Goal: Task Accomplishment & Management: Complete application form

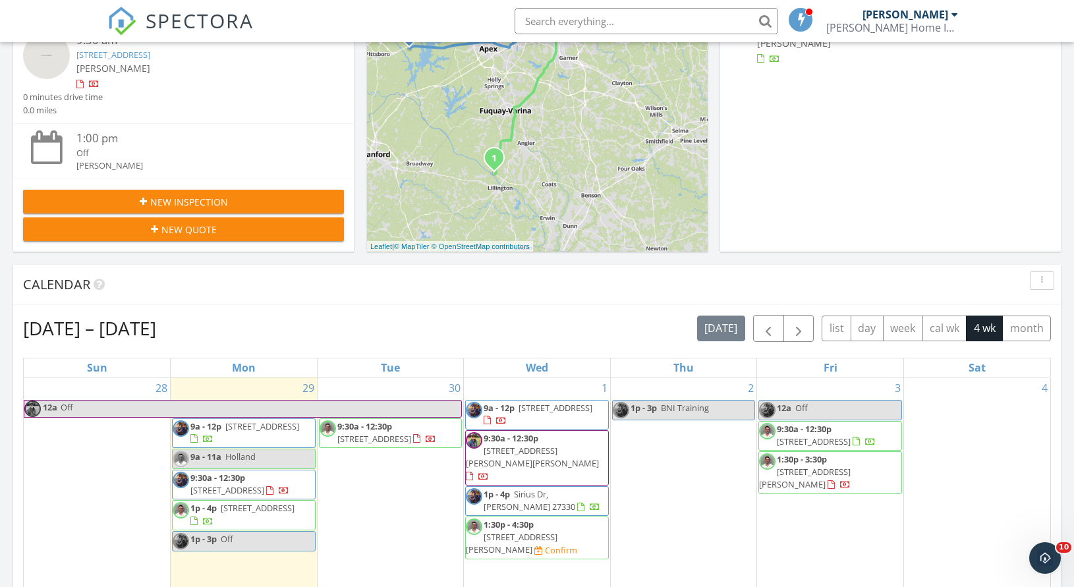
scroll to position [332, 0]
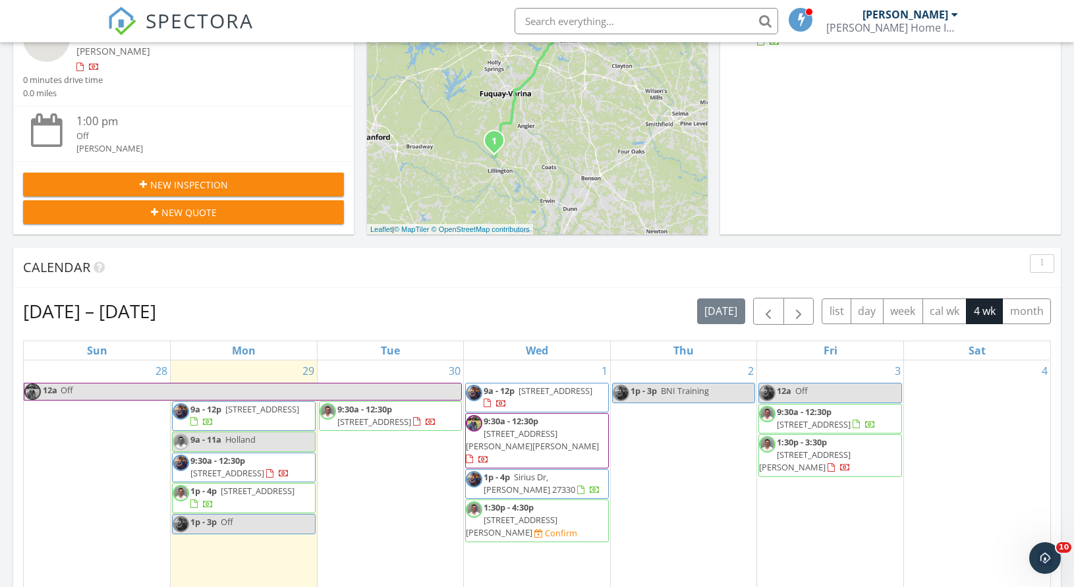
click at [290, 511] on span "1p - 4p 147 Young Farm Dr, Lillington 27546" at bounding box center [244, 498] width 142 height 26
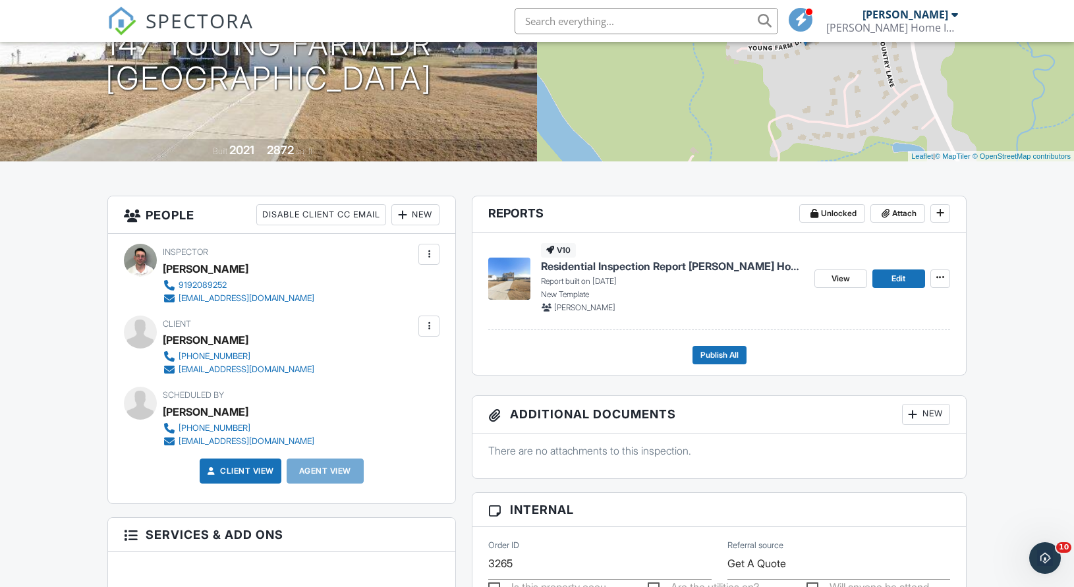
scroll to position [61, 0]
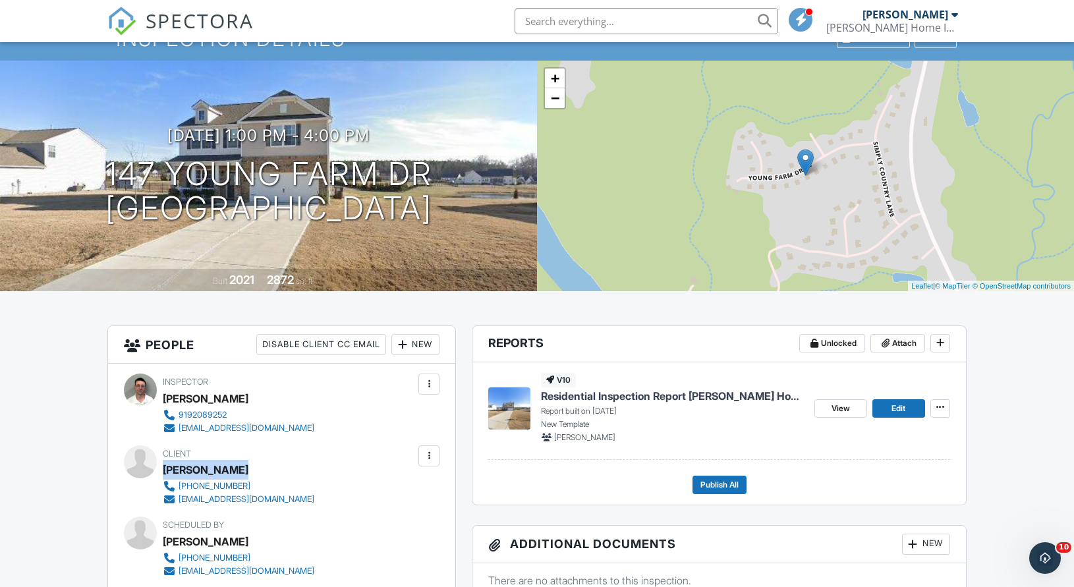
drag, startPoint x: 165, startPoint y: 468, endPoint x: 223, endPoint y: 468, distance: 58.6
click at [258, 471] on div "David Deionno" at bounding box center [244, 470] width 162 height 20
copy div "David Deionno"
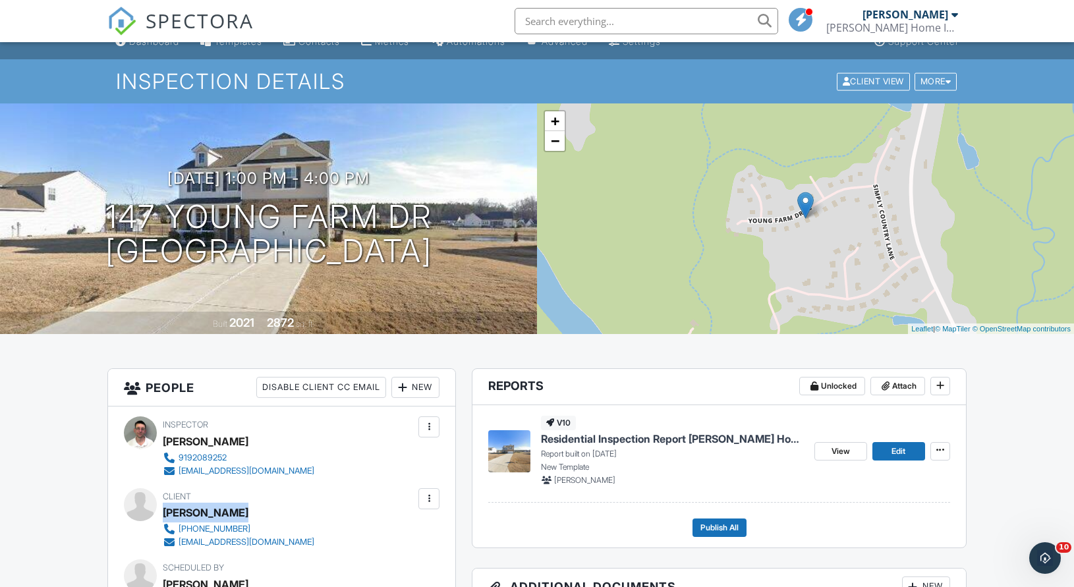
scroll to position [6, 0]
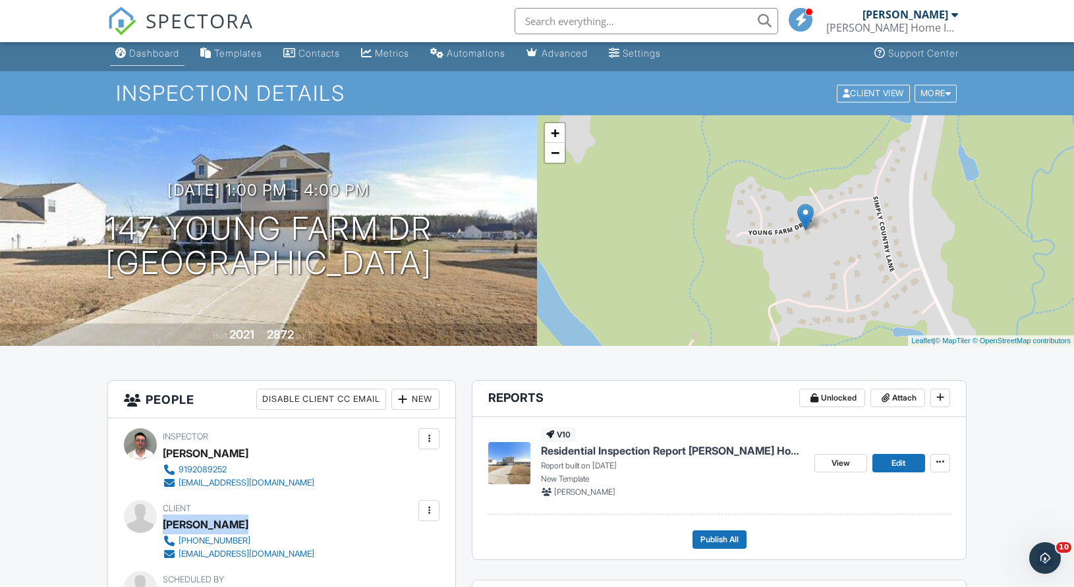
click at [147, 47] on link "Dashboard" at bounding box center [147, 54] width 74 height 24
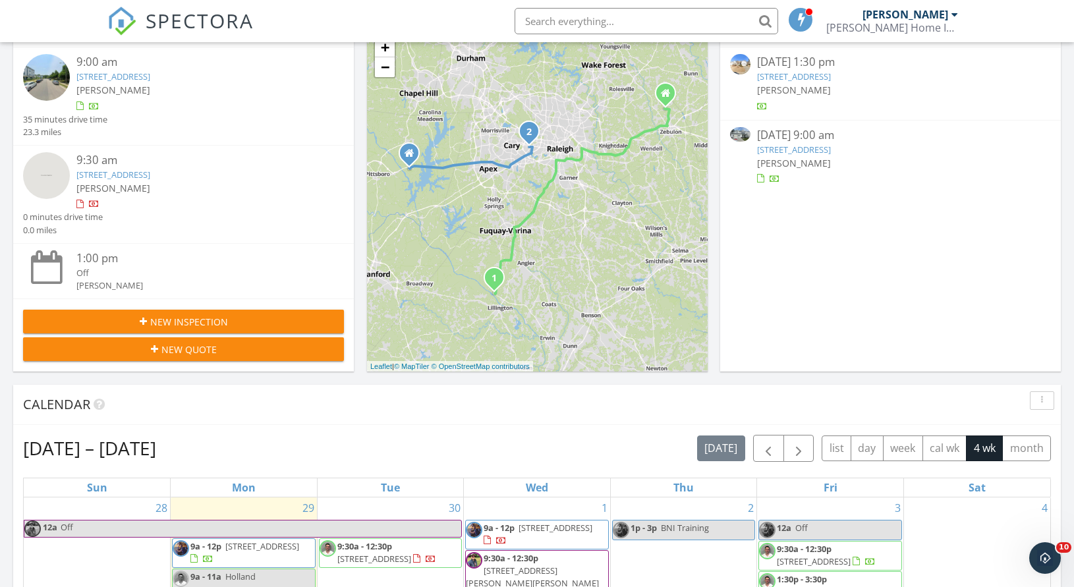
scroll to position [474, 0]
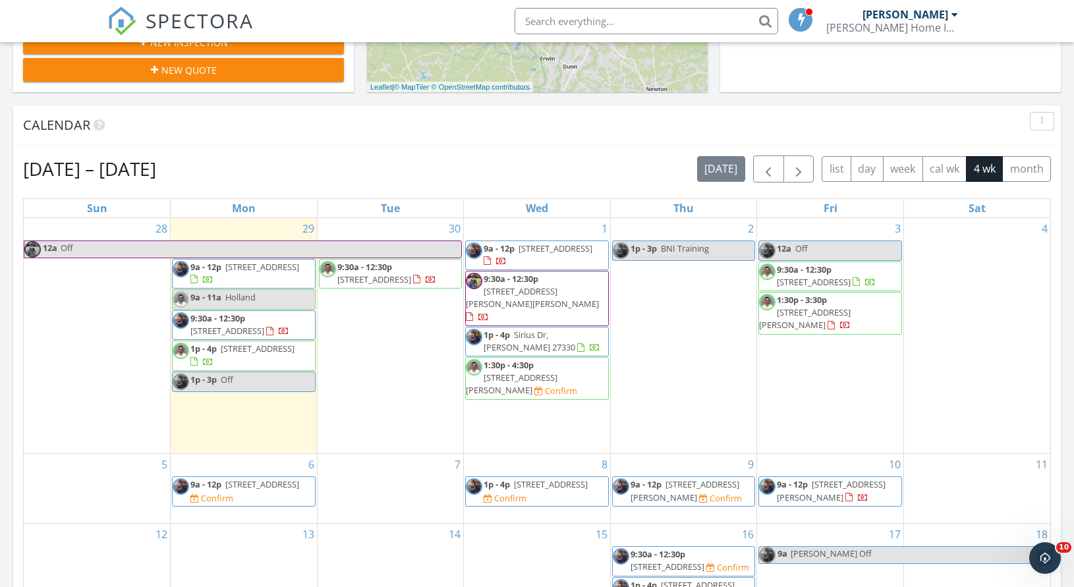
click at [539, 372] on span "152 Christopher Ave, Princeton 27569" at bounding box center [512, 384] width 92 height 24
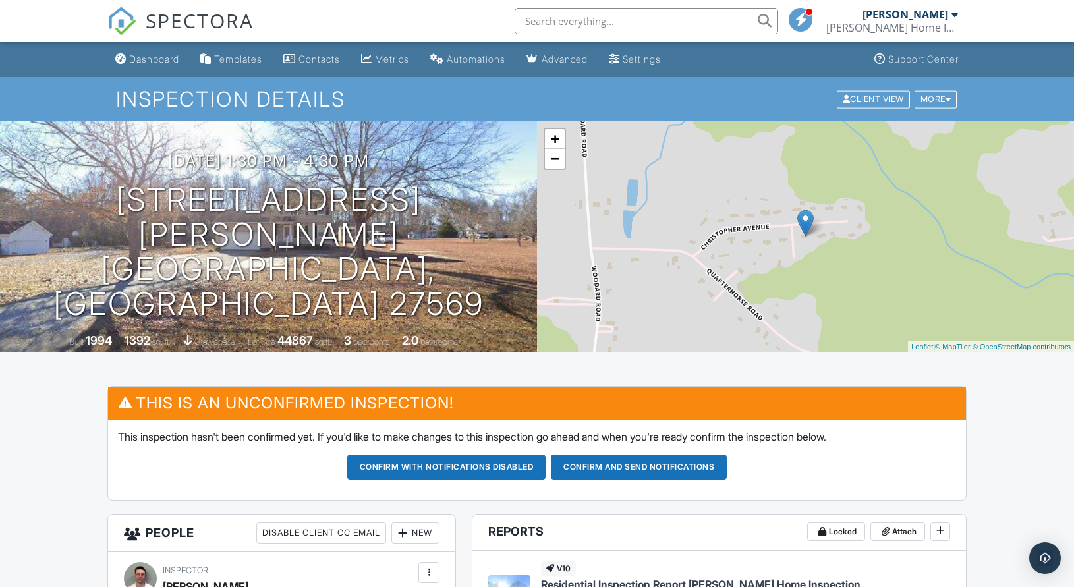
click at [134, 16] on img at bounding box center [121, 21] width 29 height 29
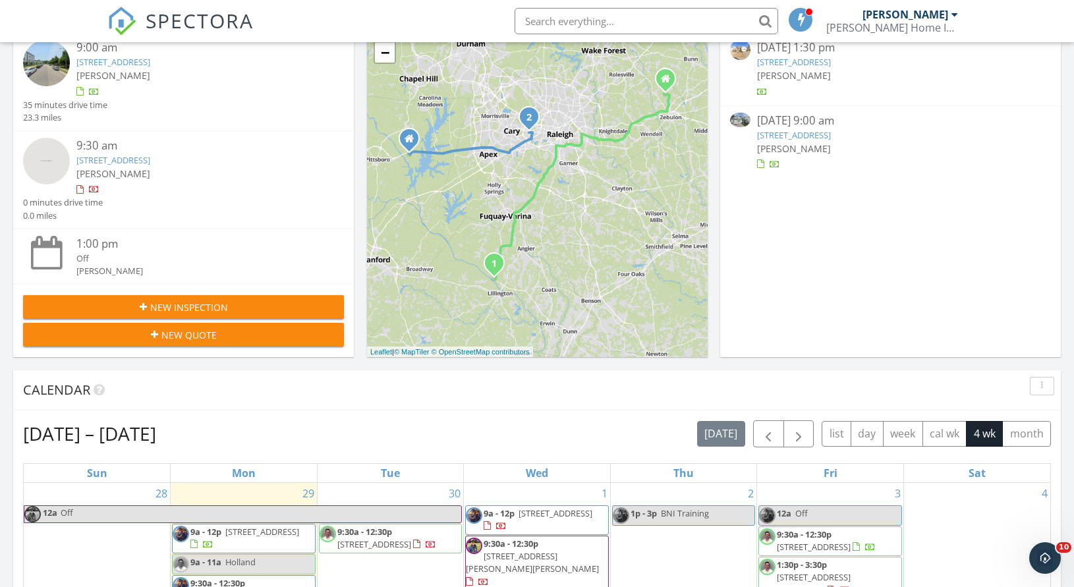
scroll to position [501, 0]
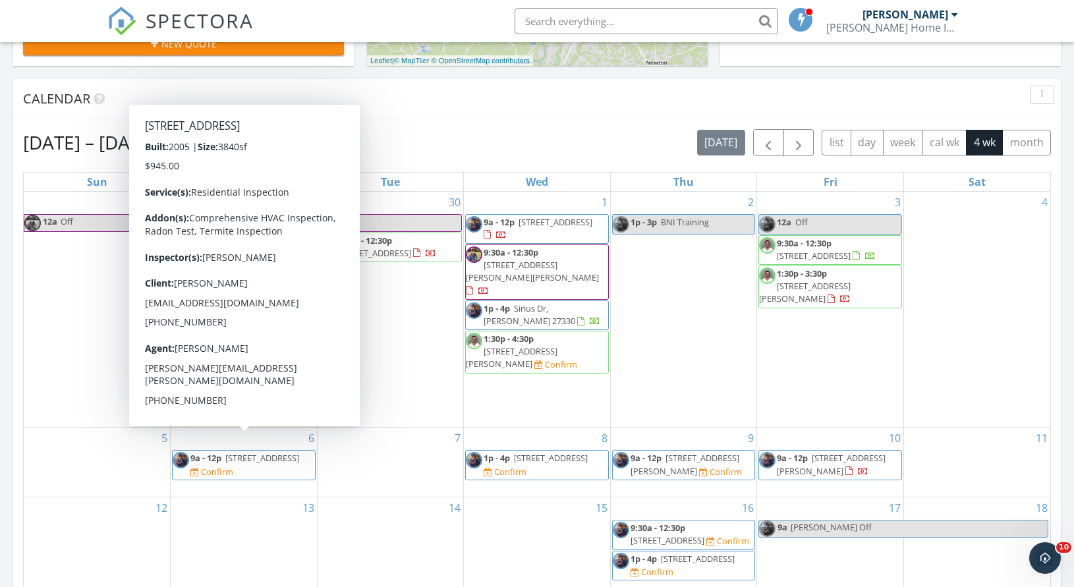
click at [224, 452] on link "9a - 12p 3213 Alphawood Dr, Apex 27539" at bounding box center [244, 458] width 109 height 12
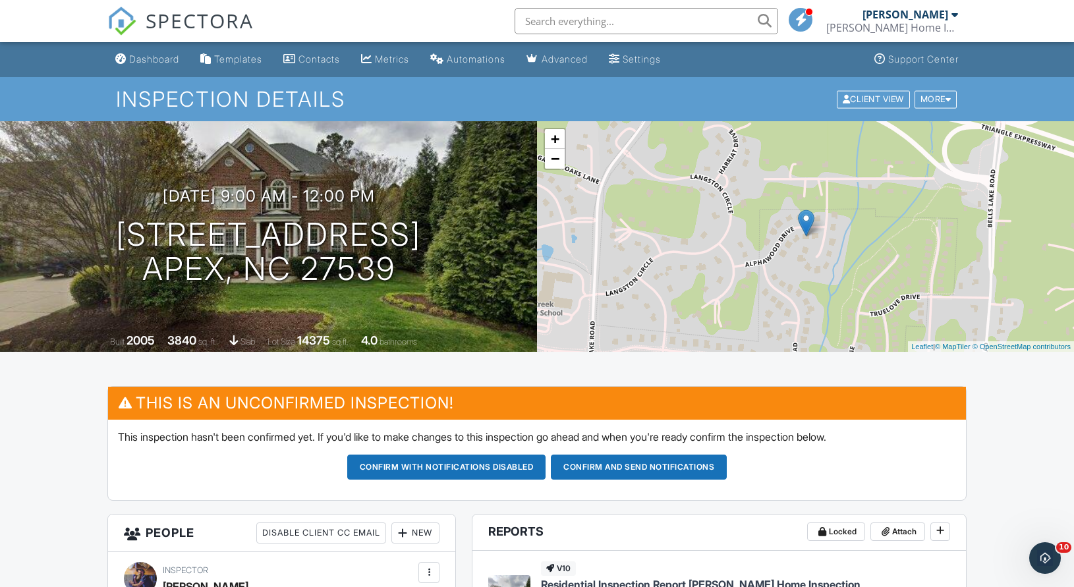
click at [613, 457] on button "Confirm and send notifications" at bounding box center [639, 467] width 176 height 25
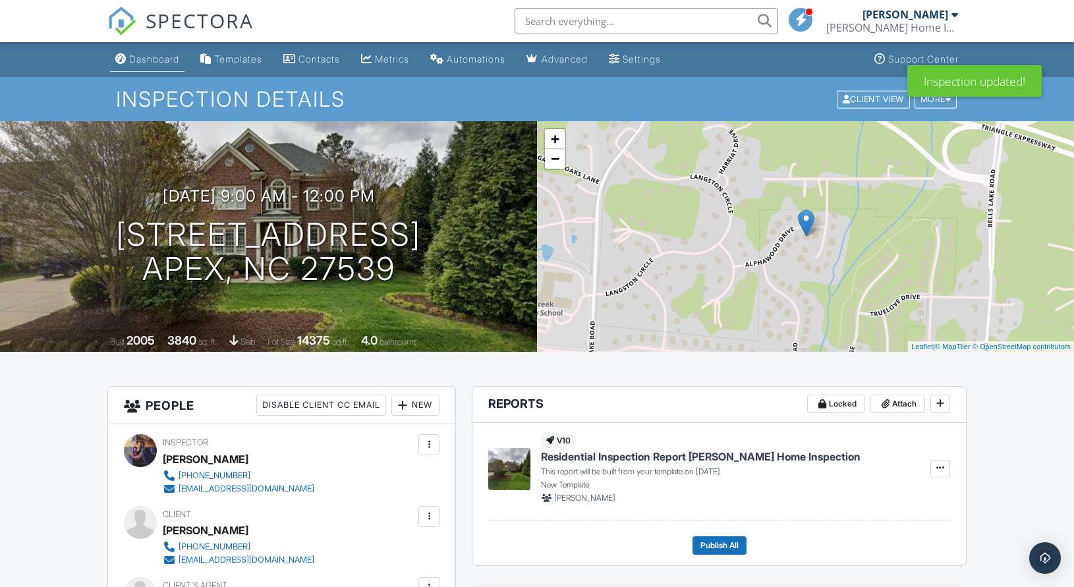
click at [148, 63] on div "Dashboard" at bounding box center [154, 58] width 50 height 11
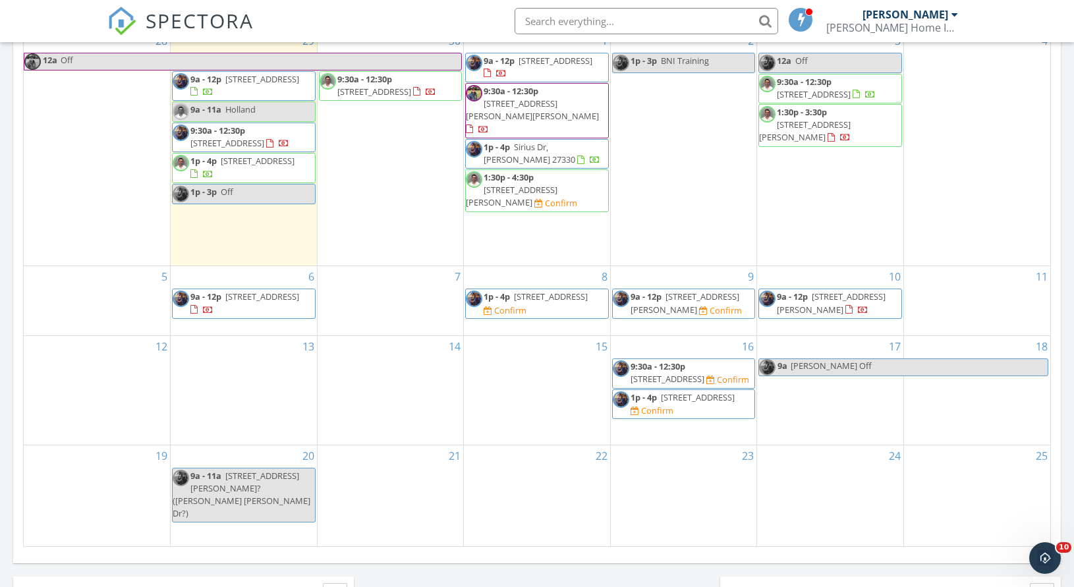
scroll to position [640, 0]
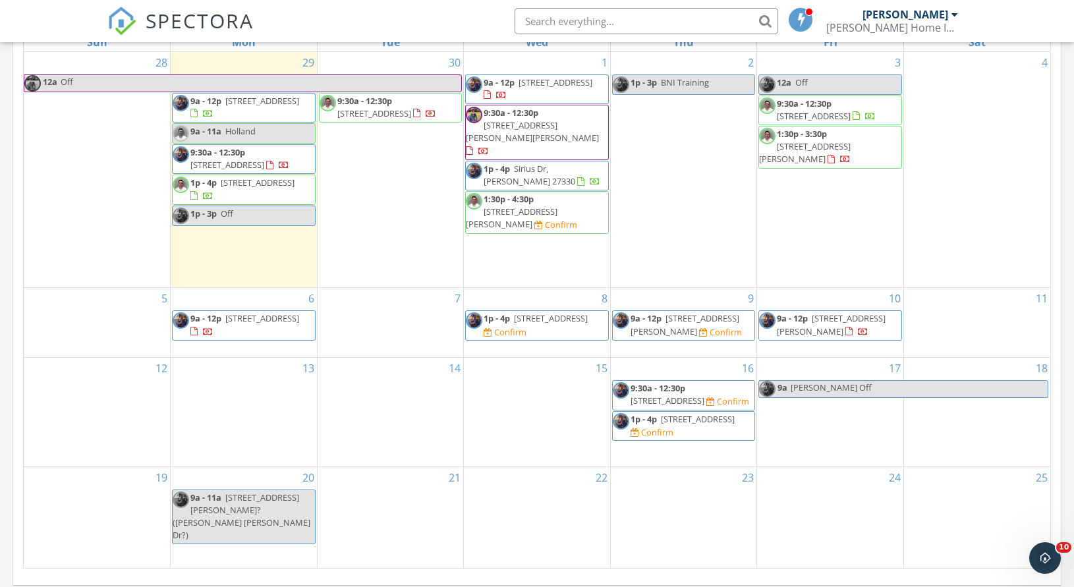
click at [532, 312] on span "95 Beauview Way, Zebulon 27597" at bounding box center [551, 318] width 74 height 12
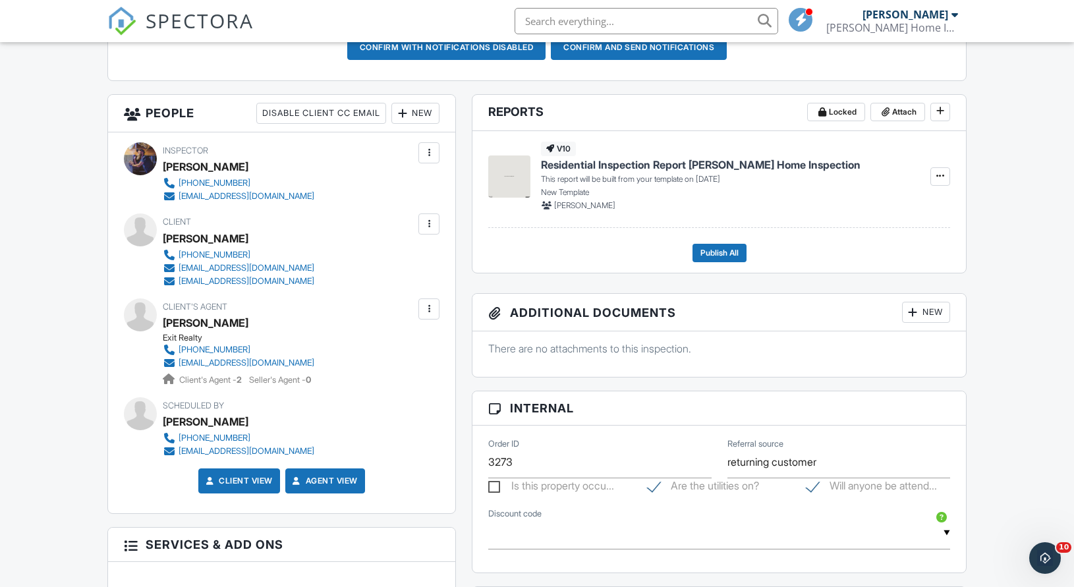
scroll to position [277, 0]
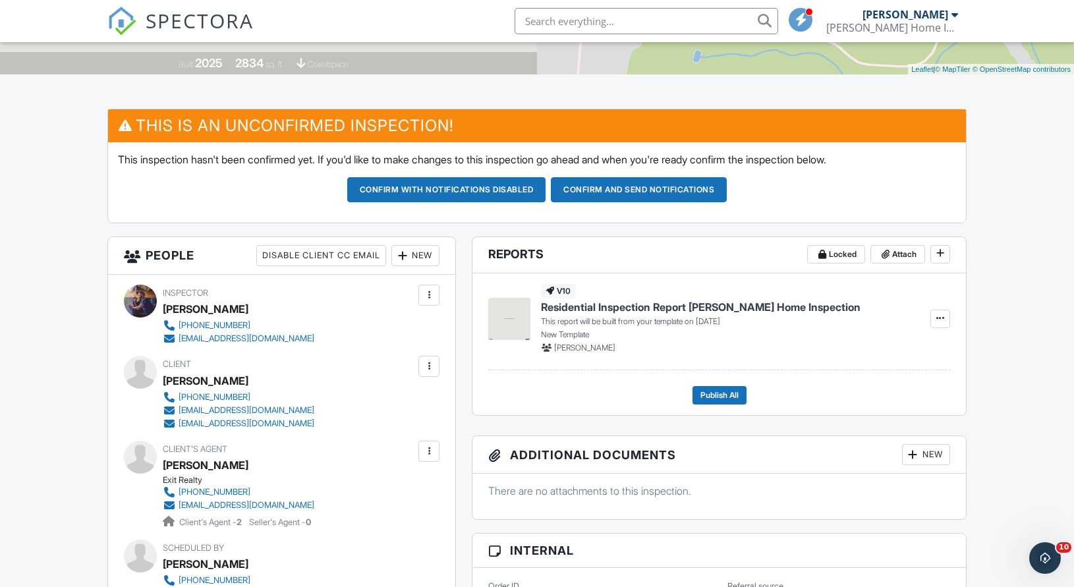
click at [654, 198] on button "Confirm and send notifications" at bounding box center [639, 189] width 176 height 25
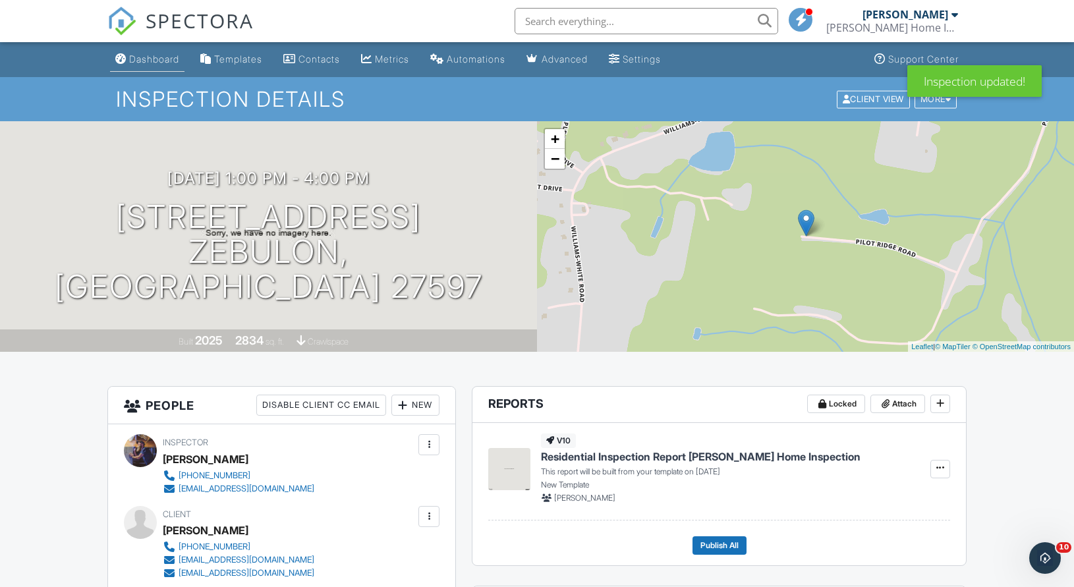
click at [142, 59] on div "Dashboard" at bounding box center [154, 58] width 50 height 11
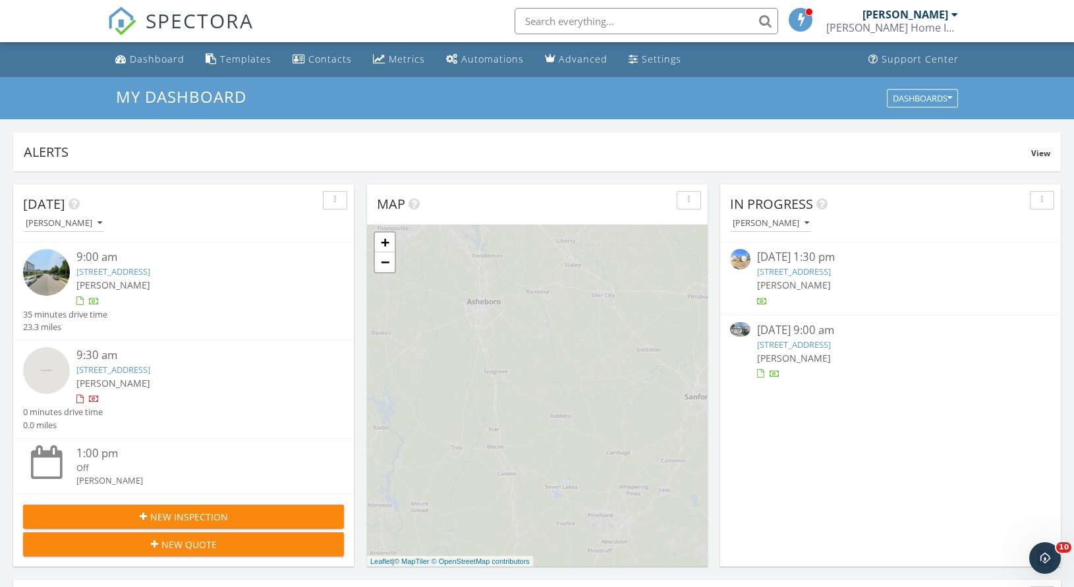
scroll to position [668, 0]
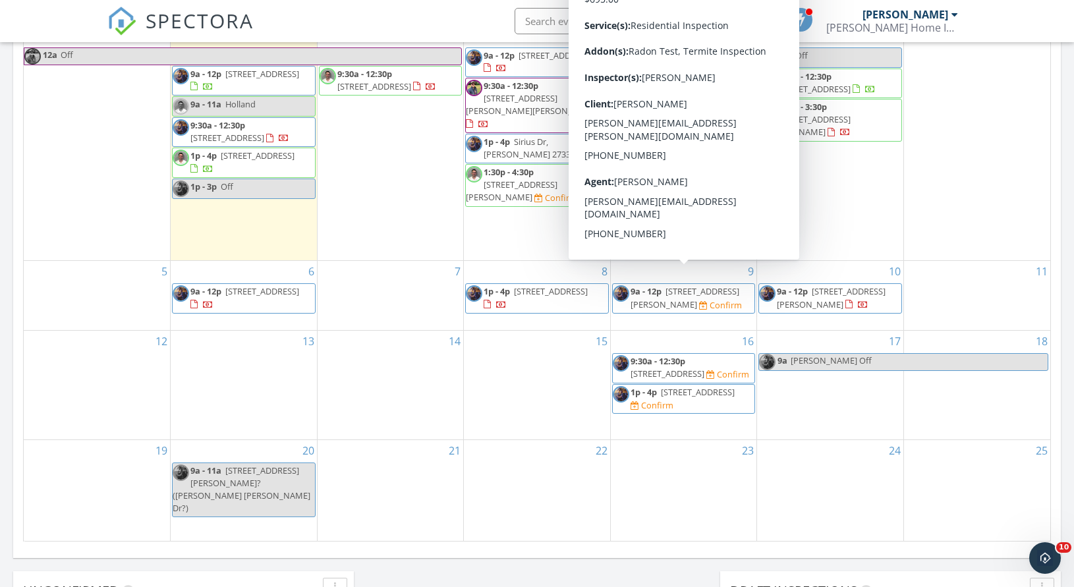
click at [647, 285] on span "120 Flying Point Ln, Clayton 27520" at bounding box center [685, 297] width 109 height 24
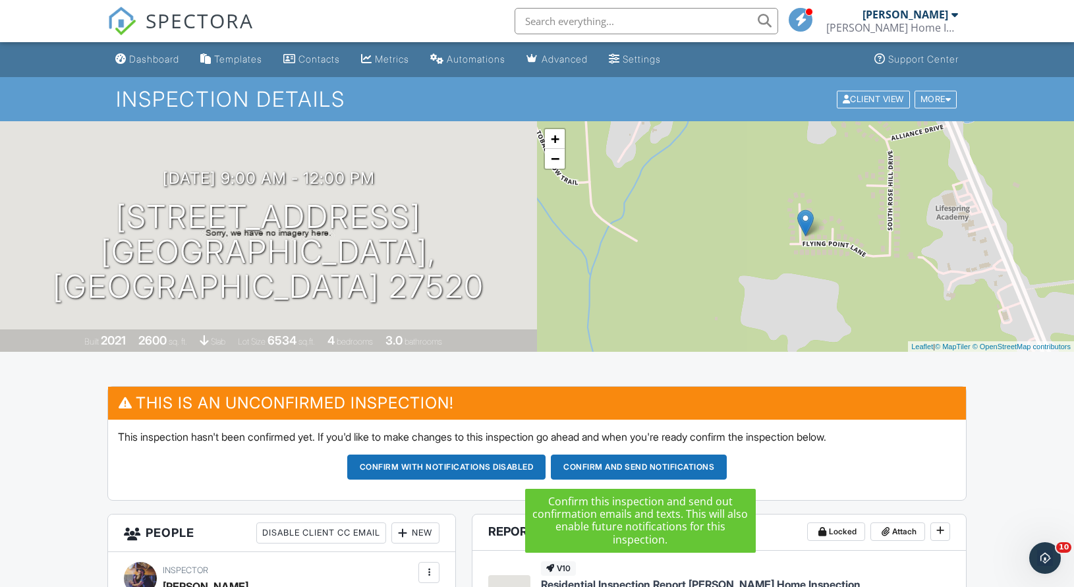
click at [671, 463] on button "Confirm and send notifications" at bounding box center [639, 467] width 176 height 25
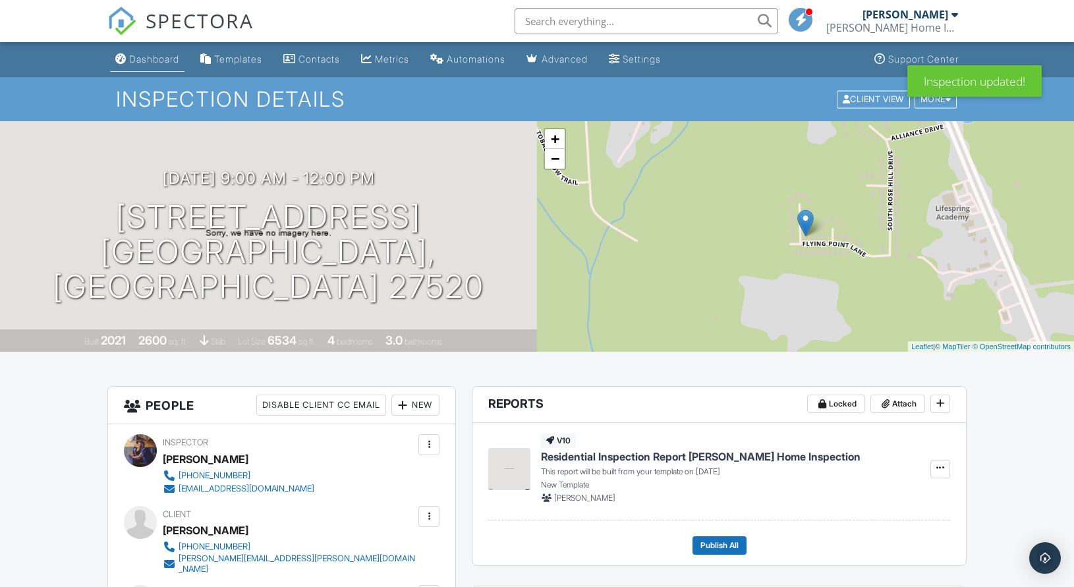
click at [158, 63] on div "Dashboard" at bounding box center [154, 58] width 50 height 11
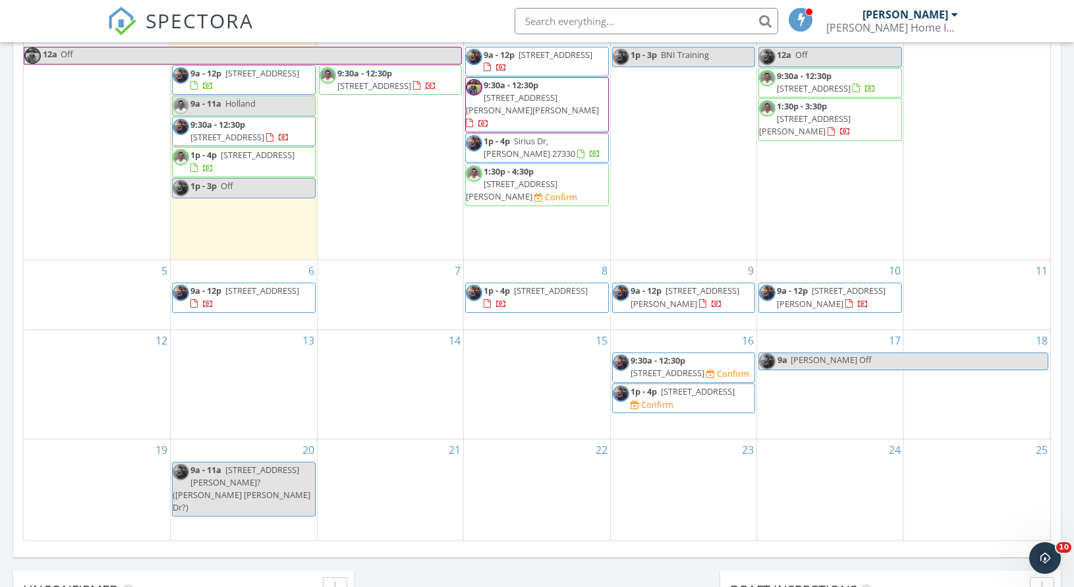
scroll to position [608, 0]
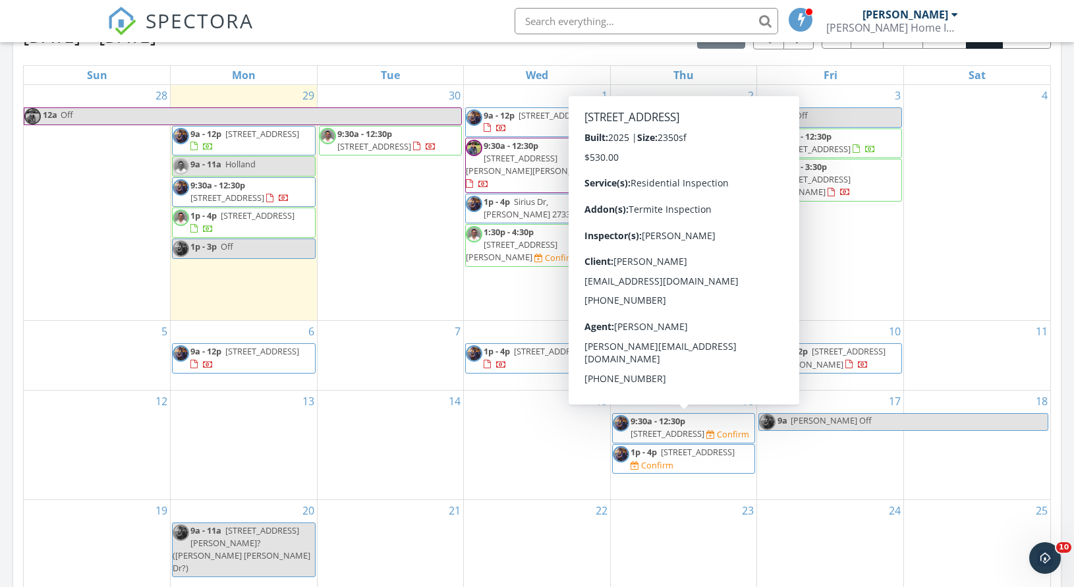
click at [704, 432] on span "294 Thistle Patch Pl, Angier 27501" at bounding box center [668, 434] width 74 height 12
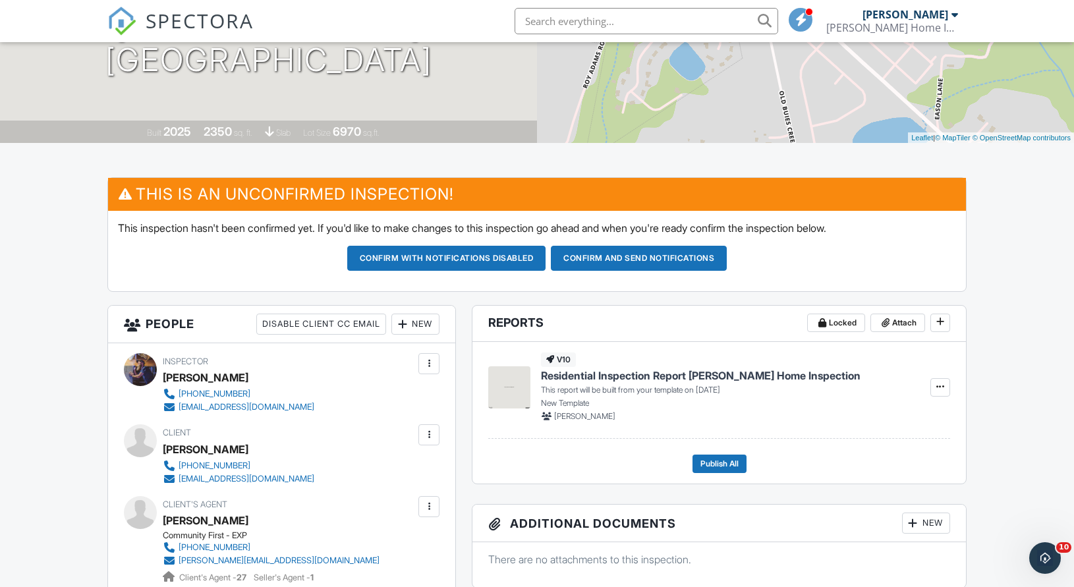
scroll to position [3, 0]
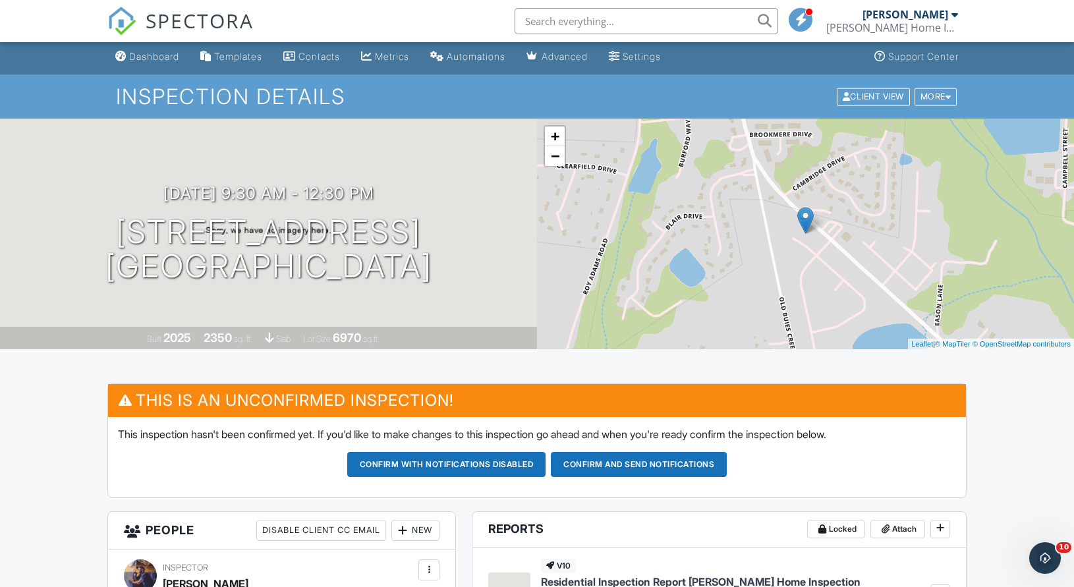
click at [647, 469] on button "Confirm and send notifications" at bounding box center [639, 464] width 176 height 25
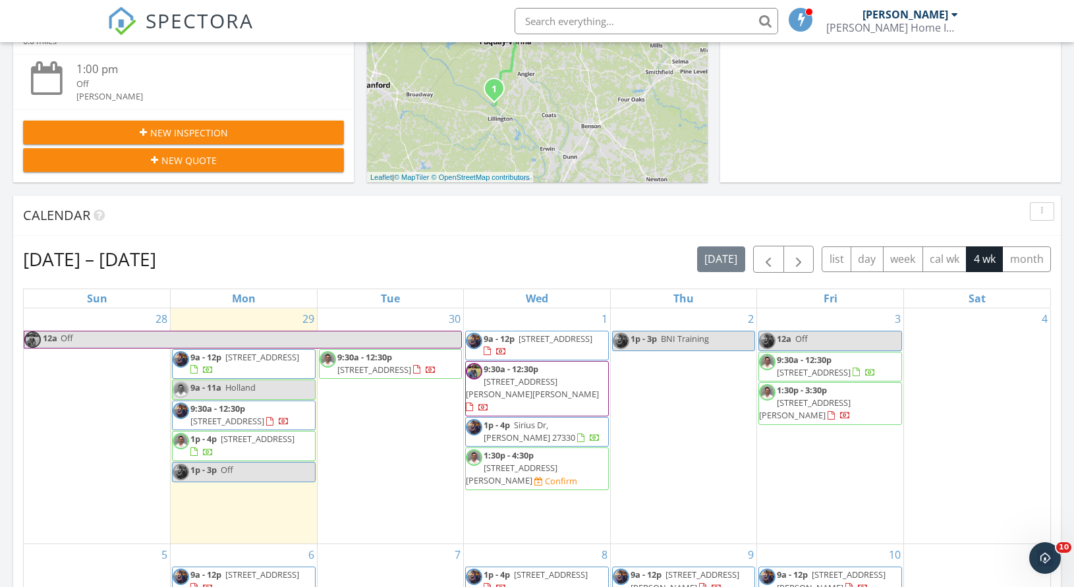
scroll to position [569, 0]
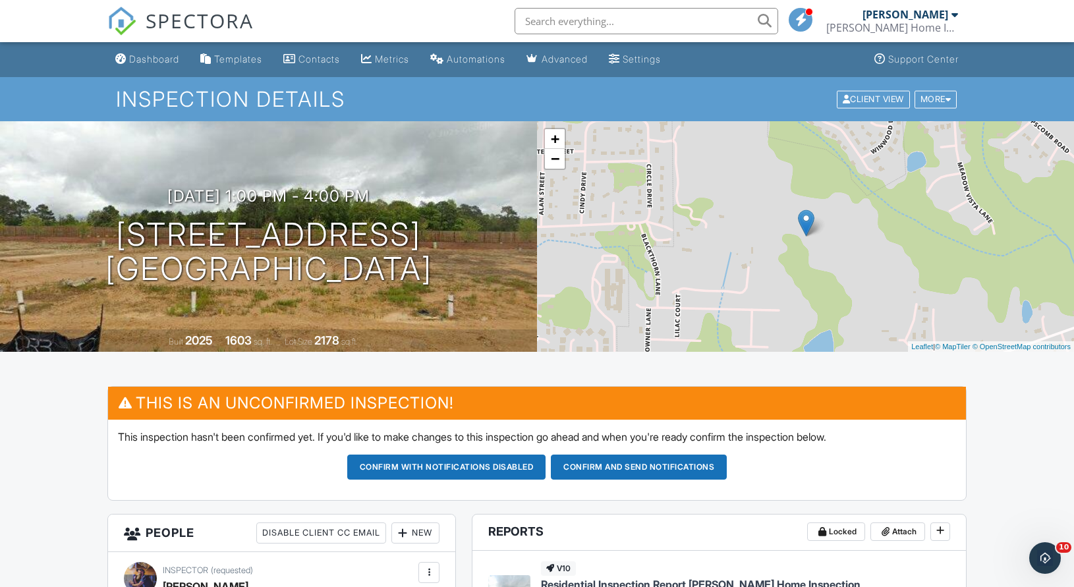
drag, startPoint x: 634, startPoint y: 469, endPoint x: 601, endPoint y: 467, distance: 33.0
click at [634, 469] on button "Confirm and send notifications" at bounding box center [639, 467] width 176 height 25
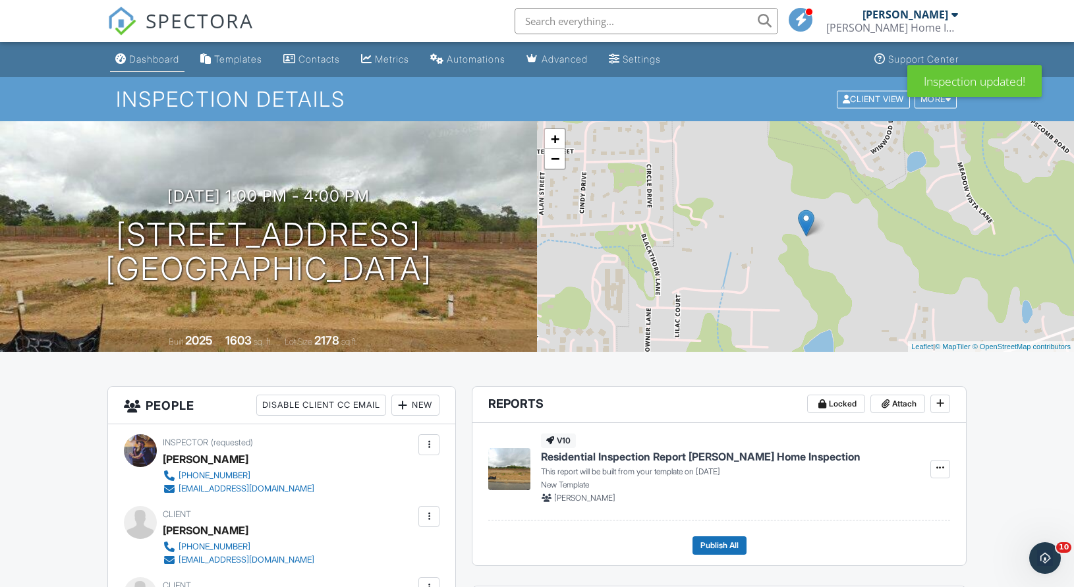
click at [168, 55] on div "Dashboard" at bounding box center [154, 58] width 50 height 11
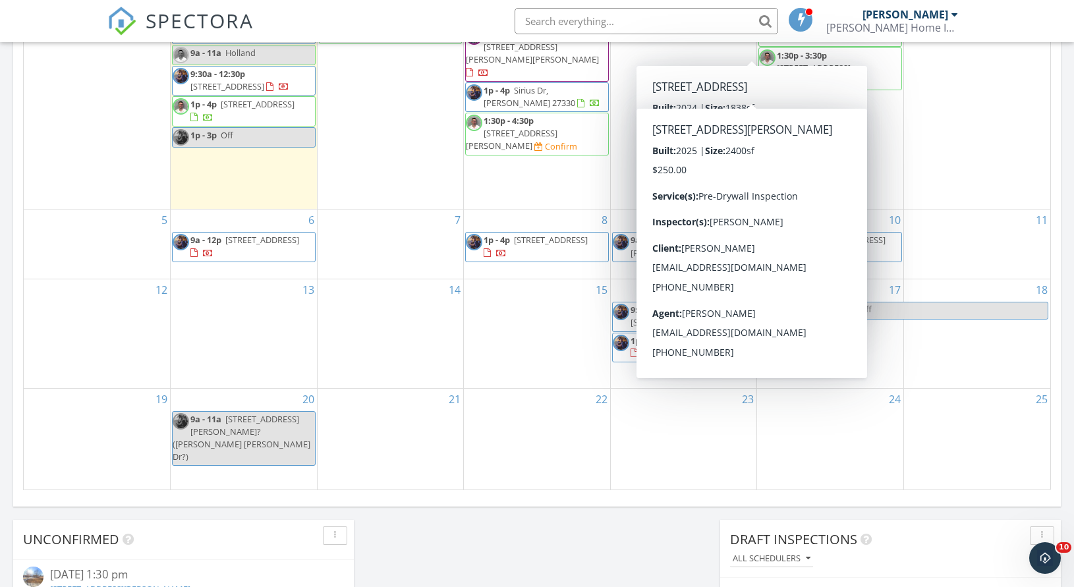
scroll to position [7, 7]
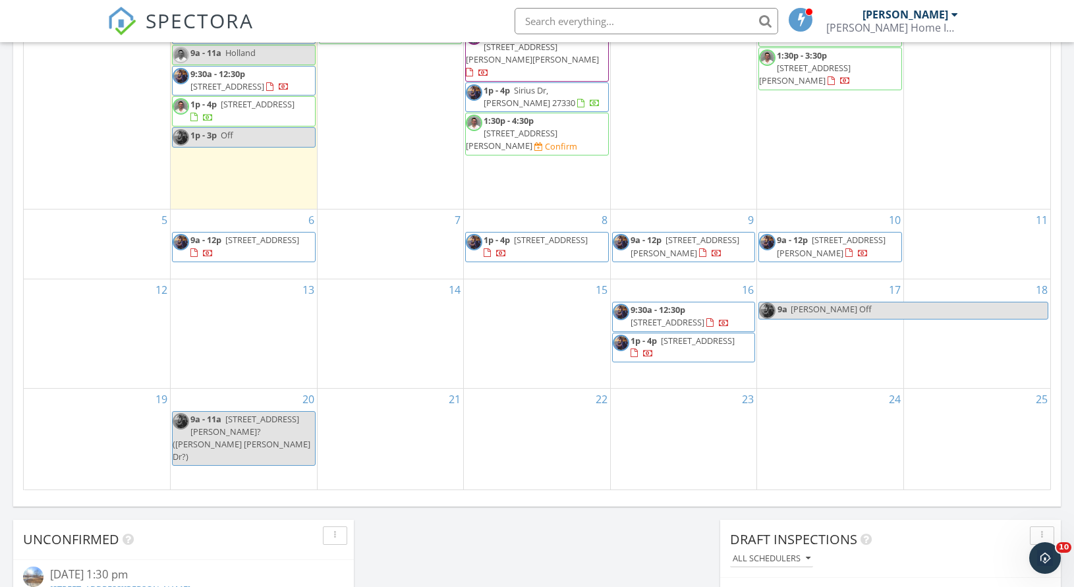
click at [574, 20] on input "text" at bounding box center [647, 21] width 264 height 26
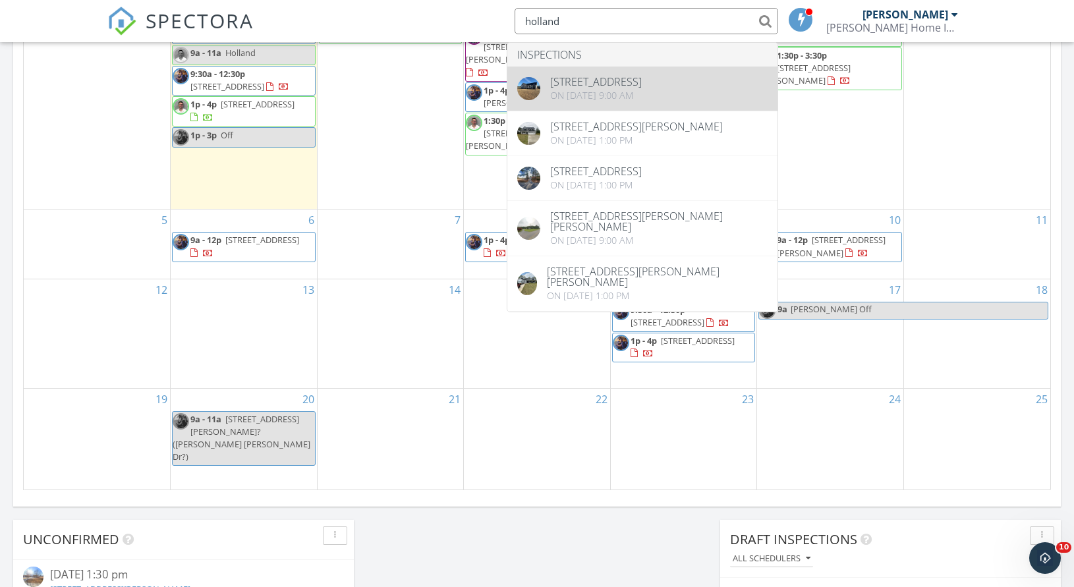
type input "holland"
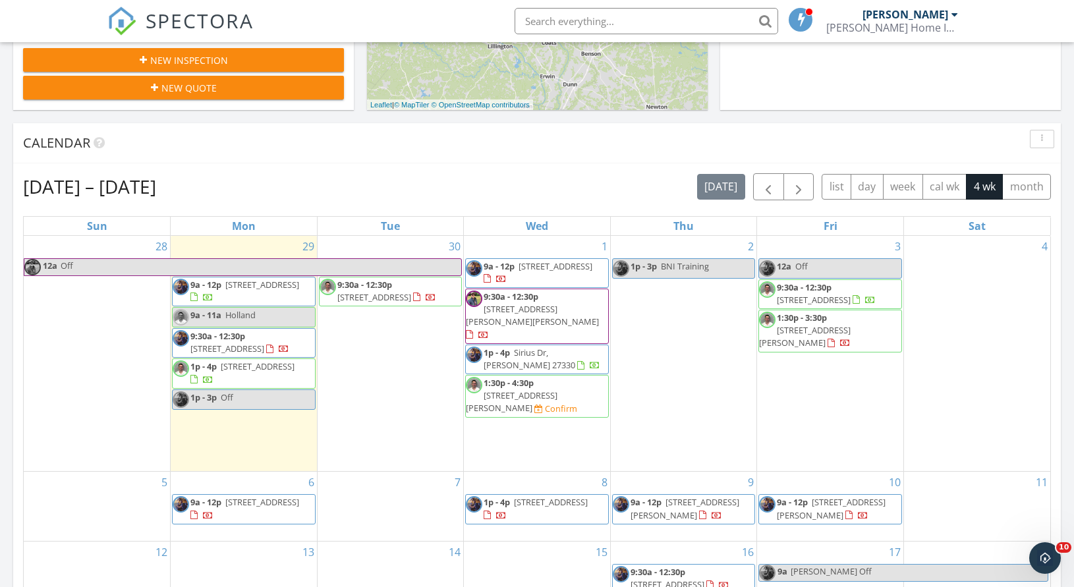
click at [268, 455] on div "29 9a - 12p 2015 Oakdale Drive, Durham, NC 27703, Durham 27703 9a - 11a Holland…" at bounding box center [244, 354] width 146 height 236
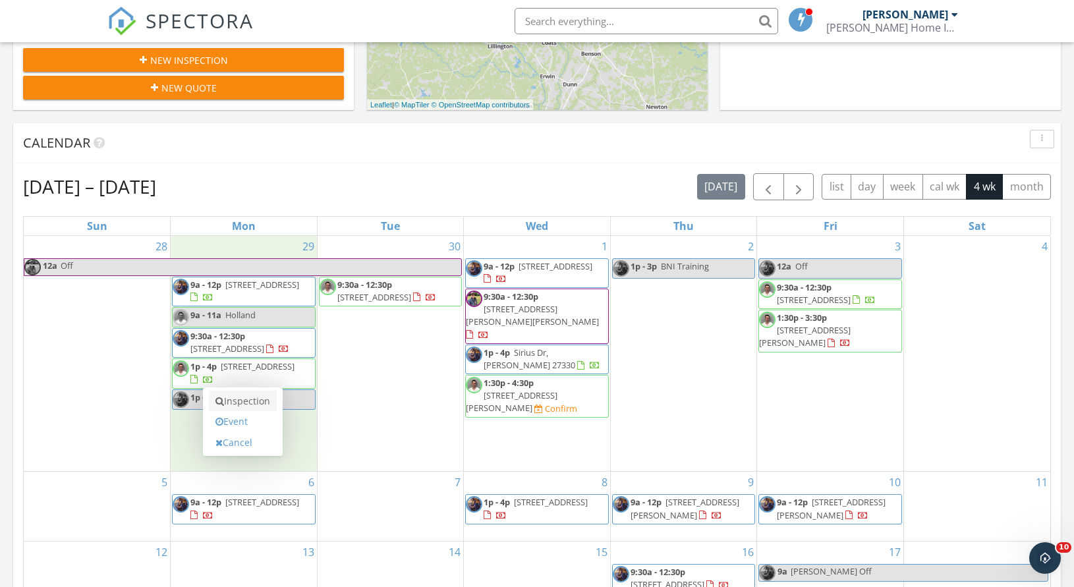
click at [266, 410] on link "Inspection" at bounding box center [243, 401] width 68 height 21
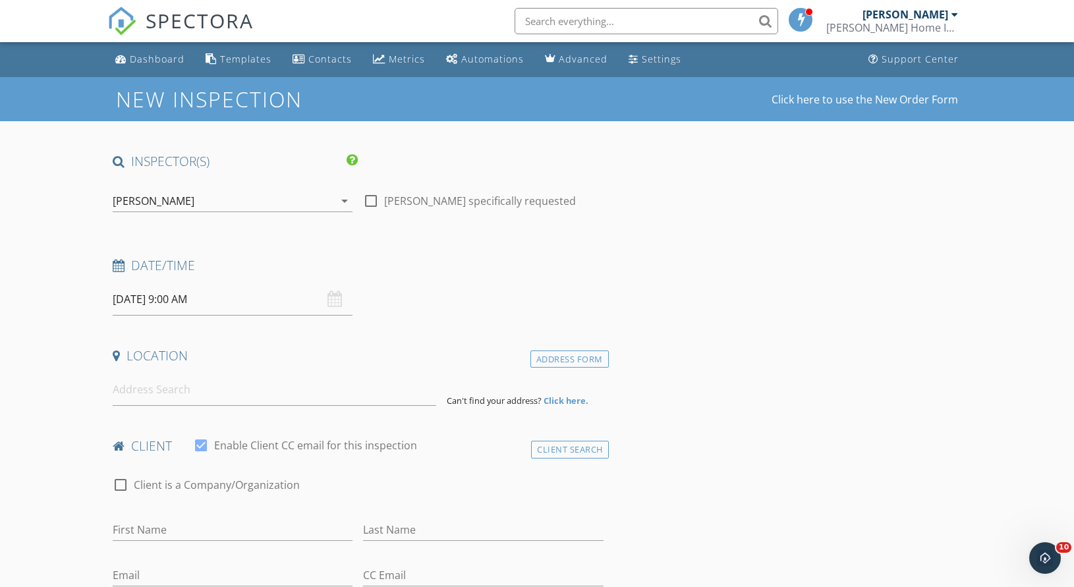
click at [221, 194] on div "[PERSON_NAME]" at bounding box center [223, 200] width 221 height 21
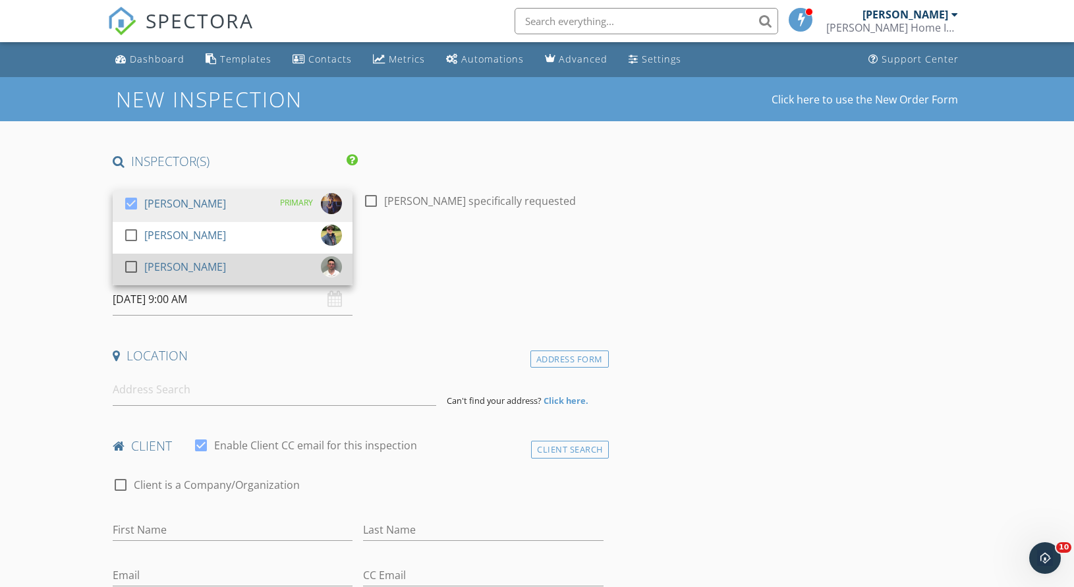
click at [219, 262] on div "check_box_outline_blank [PERSON_NAME]" at bounding box center [232, 269] width 219 height 26
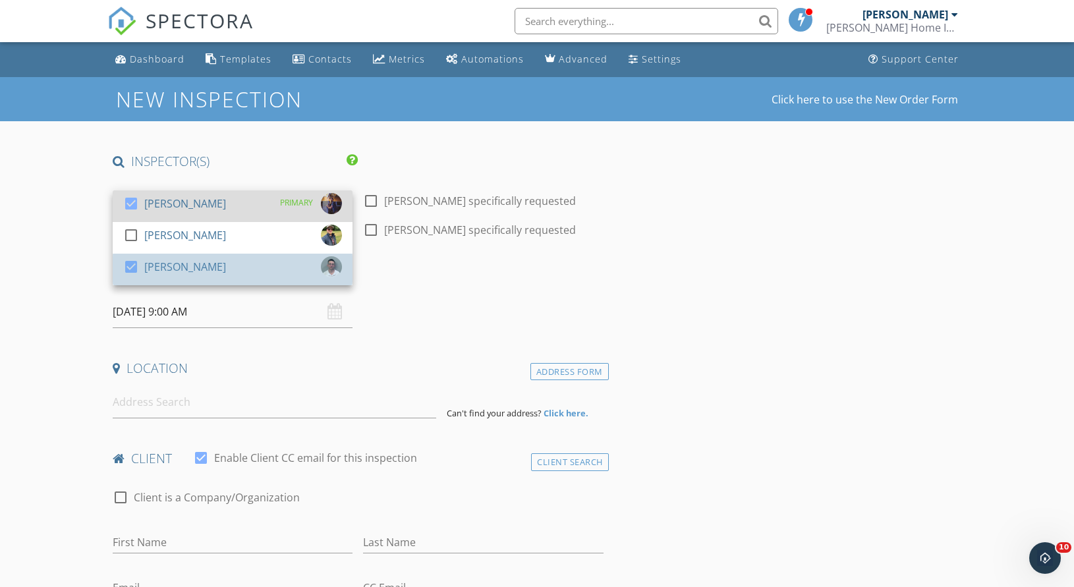
click at [222, 200] on div "[PERSON_NAME]" at bounding box center [185, 203] width 82 height 21
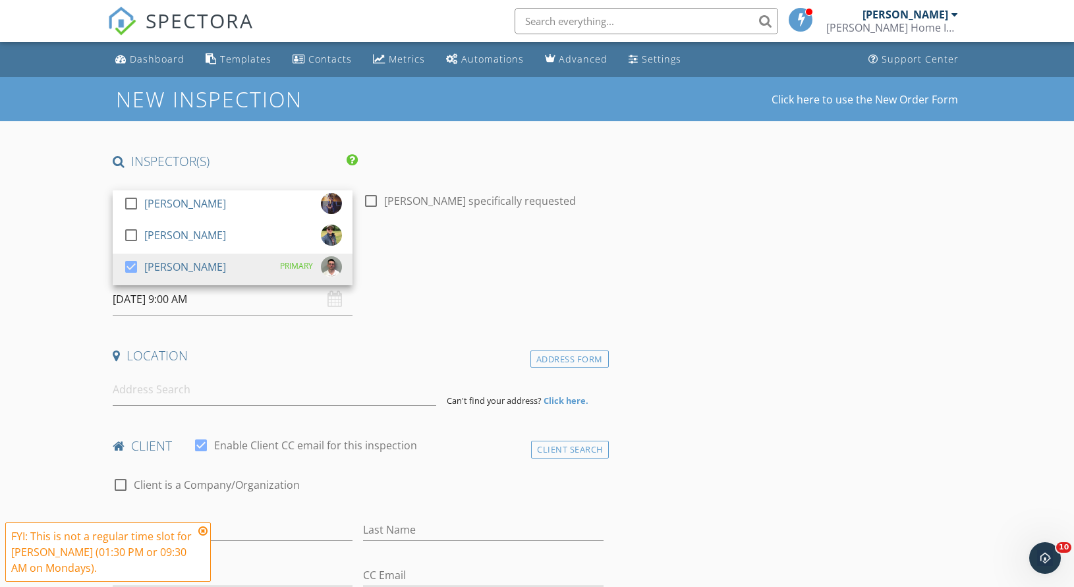
click at [291, 157] on h4 "INSPECTOR(S)" at bounding box center [235, 161] width 245 height 17
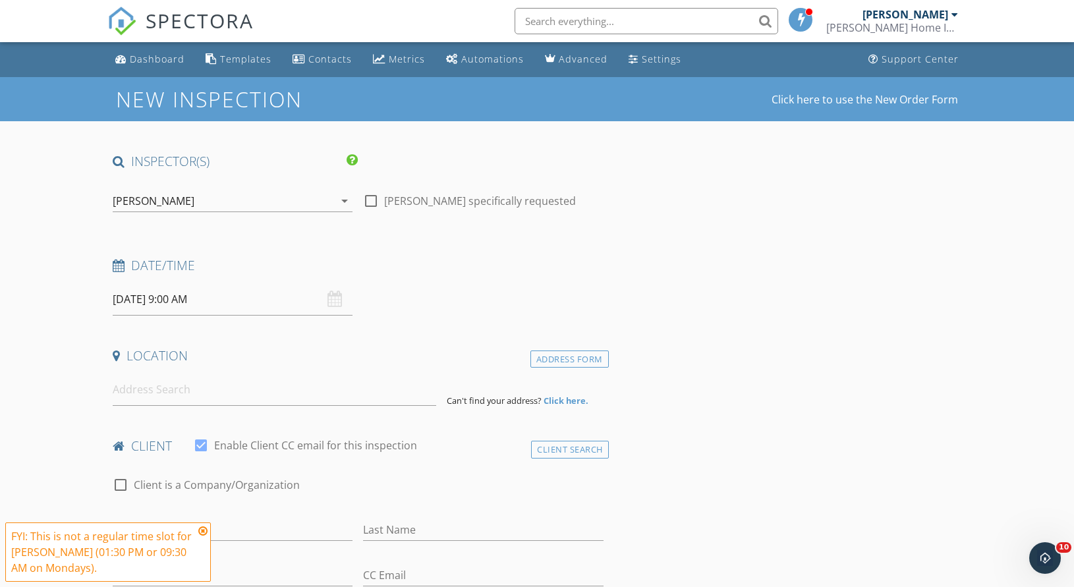
click at [246, 304] on input "09/29/2025 9:00 AM" at bounding box center [233, 299] width 240 height 32
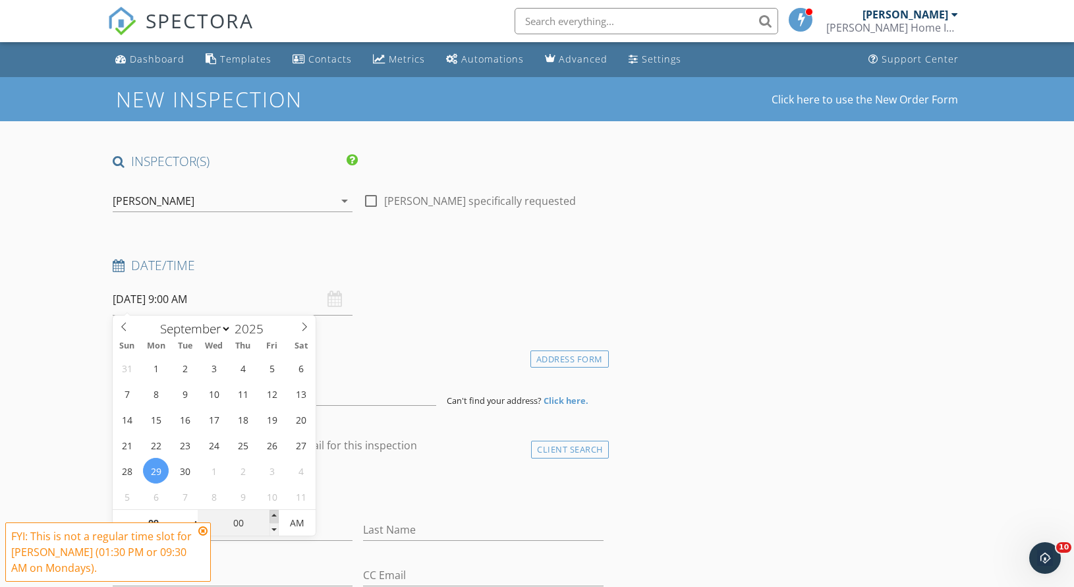
type input "05"
type input "09/29/2025 9:05 AM"
click at [275, 517] on span at bounding box center [274, 516] width 9 height 13
type input "10"
type input "09/29/2025 9:10 AM"
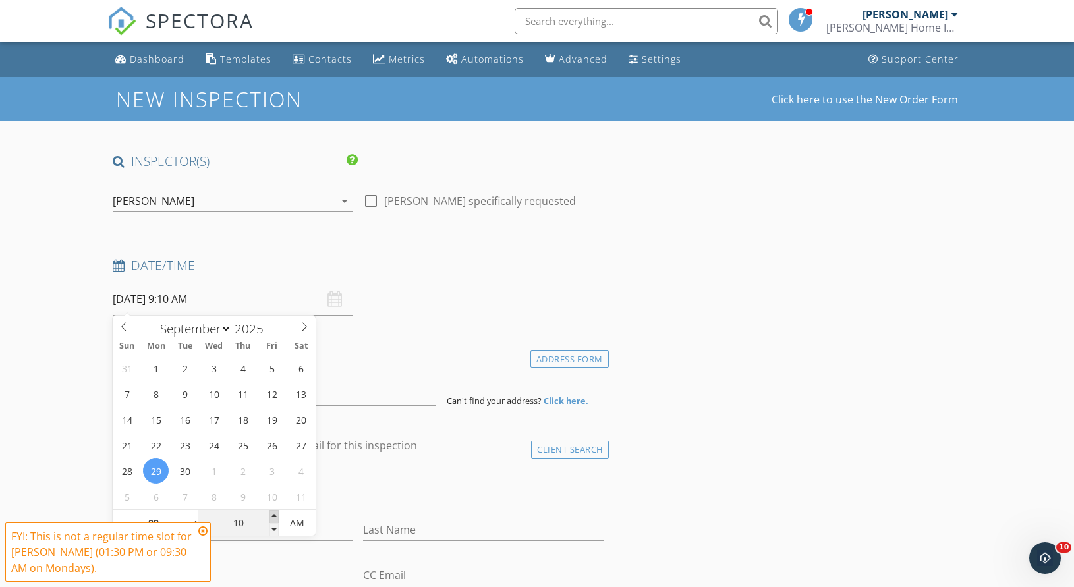
click at [275, 517] on span at bounding box center [274, 516] width 9 height 13
type input "15"
type input "09/29/2025 9:15 AM"
click at [275, 517] on span at bounding box center [274, 516] width 9 height 13
type input "20"
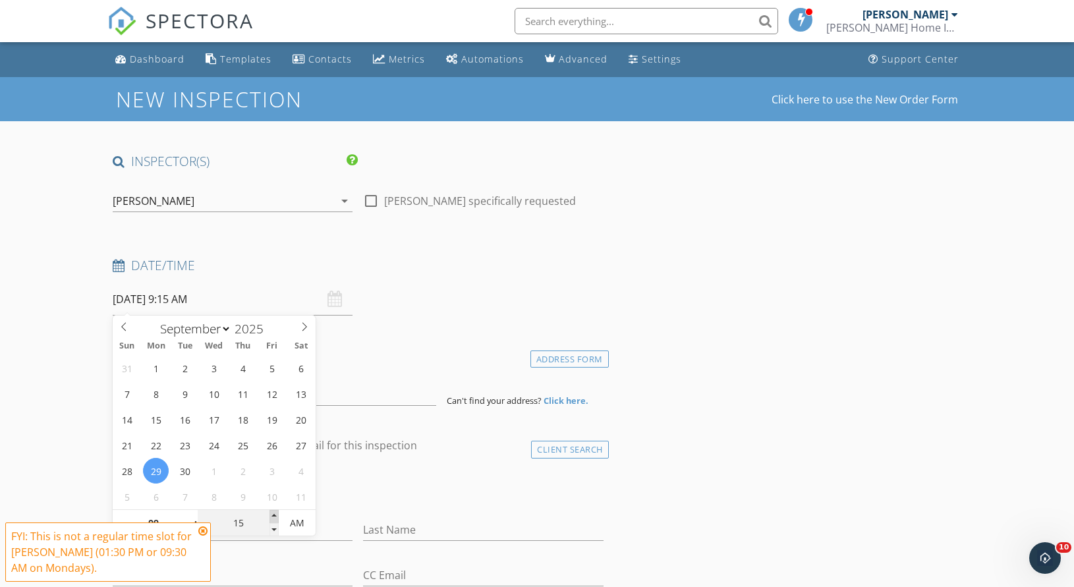
type input "09/29/2025 9:20 AM"
click at [275, 517] on span at bounding box center [274, 516] width 9 height 13
type input "25"
type input "09/29/2025 9:25 AM"
click at [275, 517] on span at bounding box center [274, 516] width 9 height 13
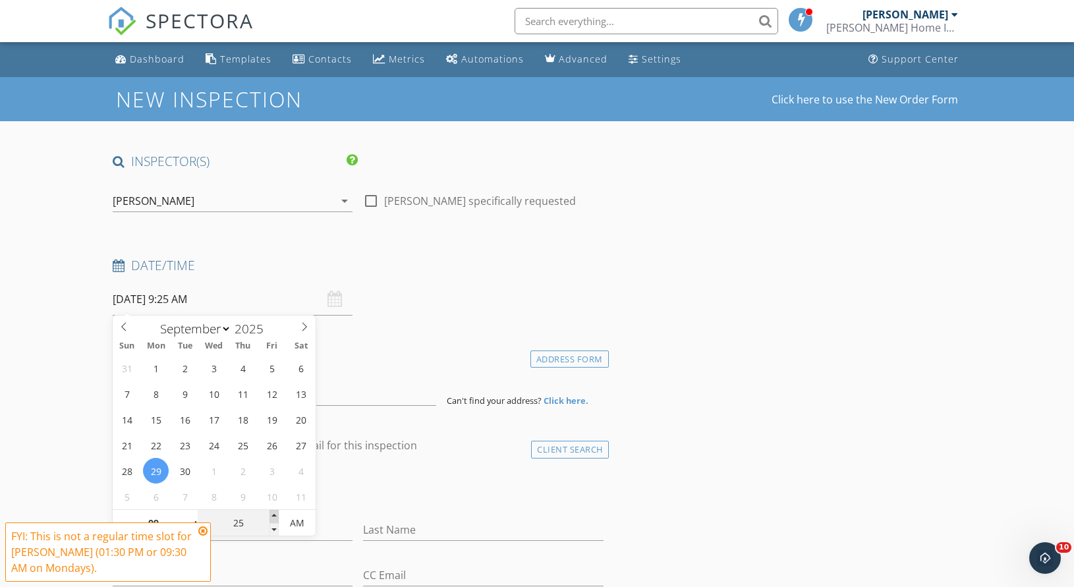
type input "30"
type input "[DATE] 9:30 AM"
click at [271, 522] on span at bounding box center [274, 516] width 9 height 13
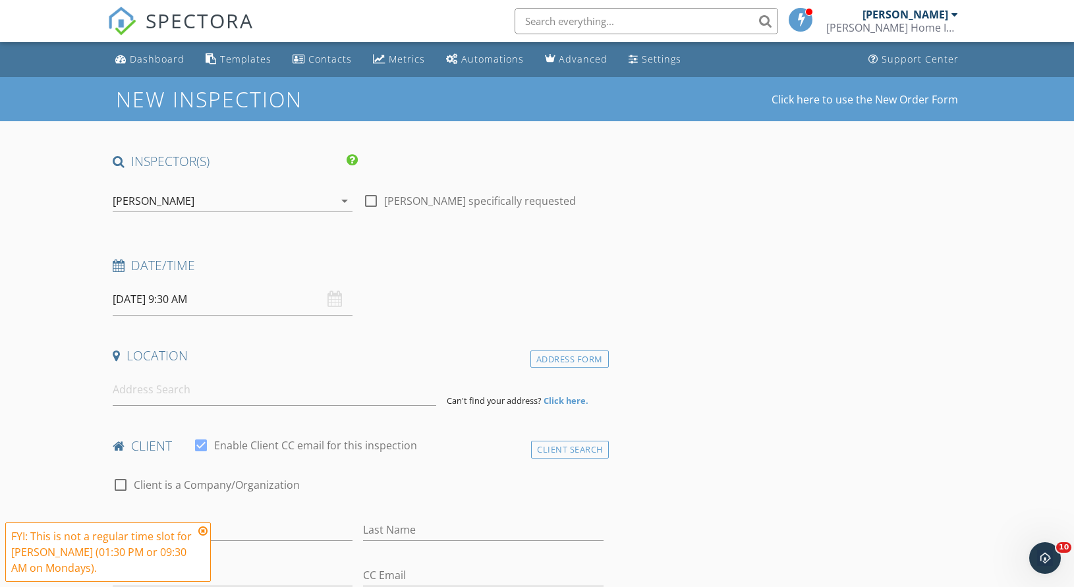
click at [287, 395] on input at bounding box center [275, 390] width 324 height 32
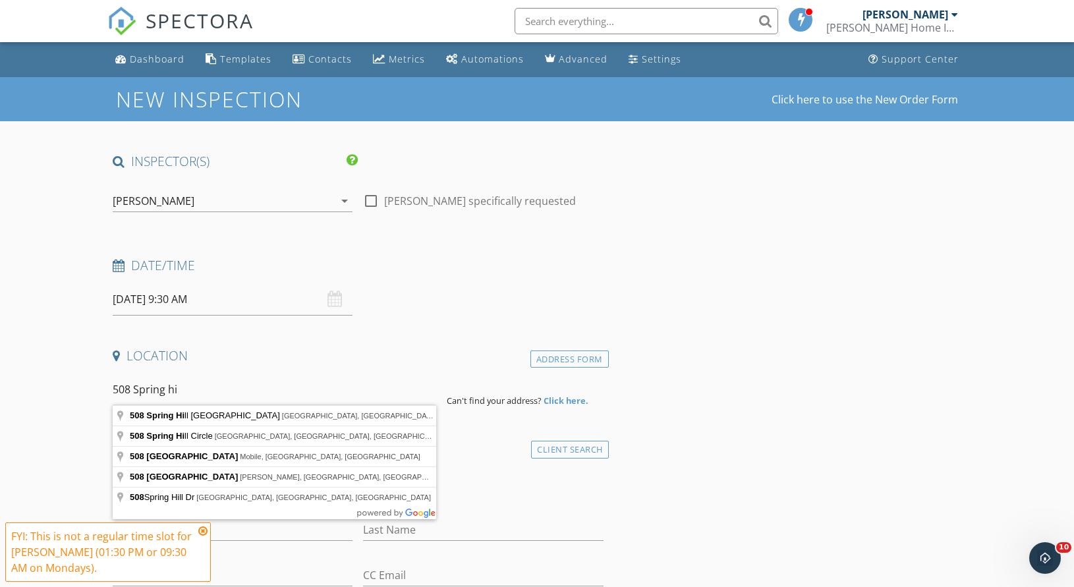
type input "508 Spring Hill Church Road, Lillington, NC, USA"
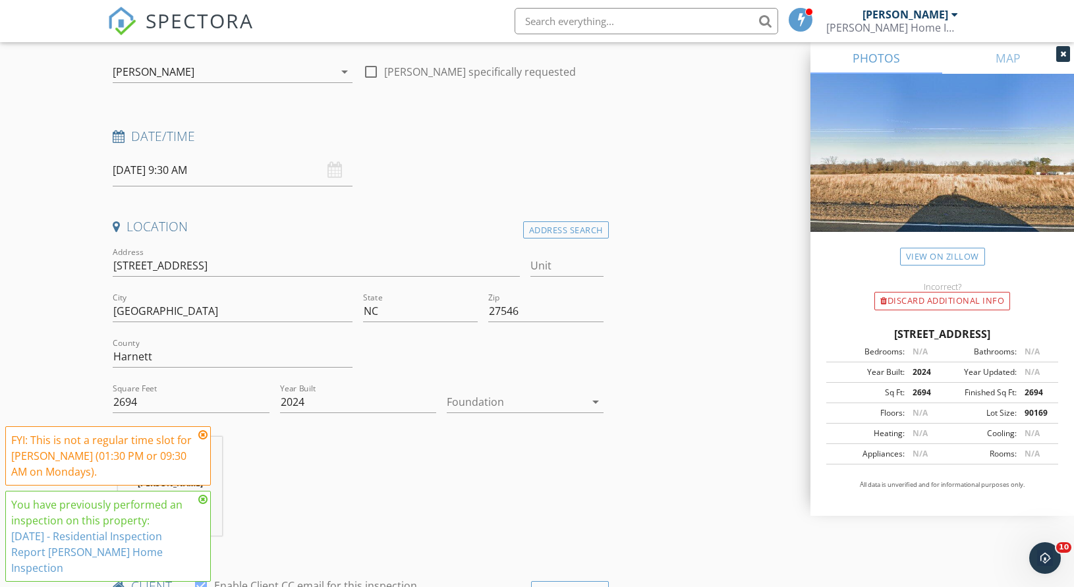
scroll to position [148, 0]
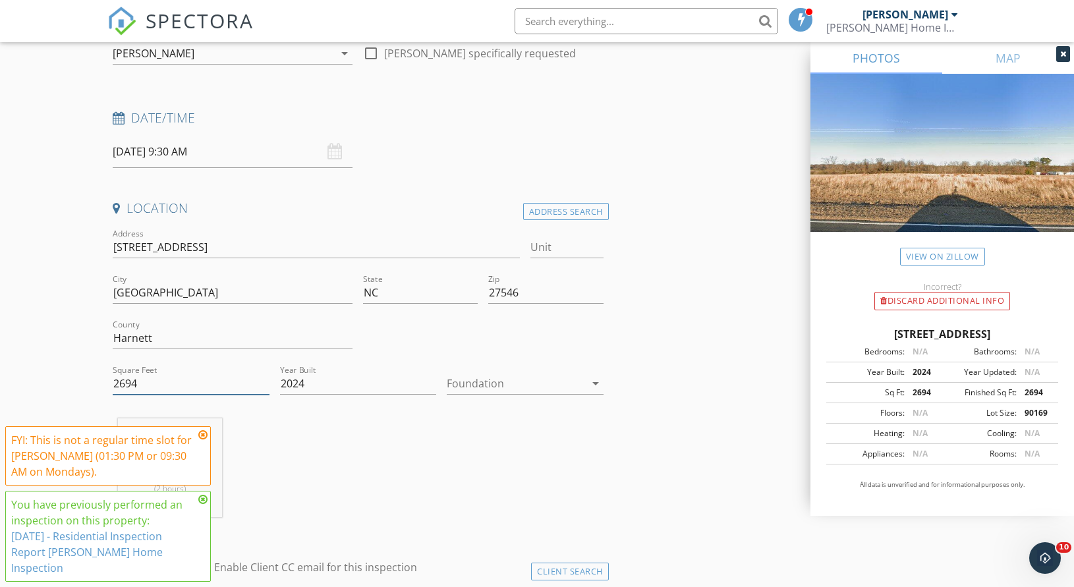
click at [226, 385] on input "2694" at bounding box center [191, 384] width 157 height 22
type input "2350"
click at [304, 382] on input "2024" at bounding box center [358, 384] width 157 height 22
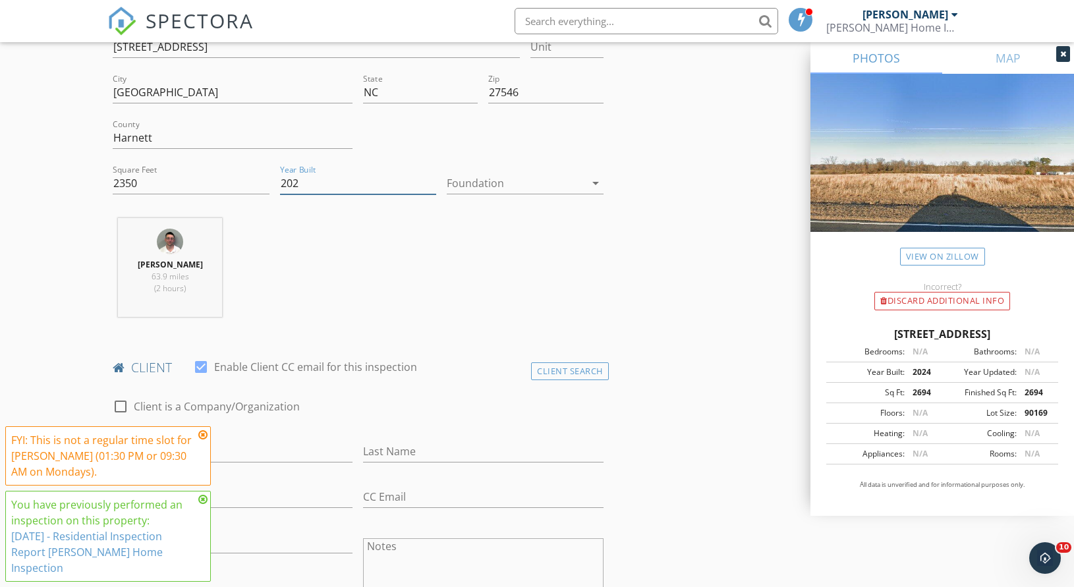
scroll to position [468, 0]
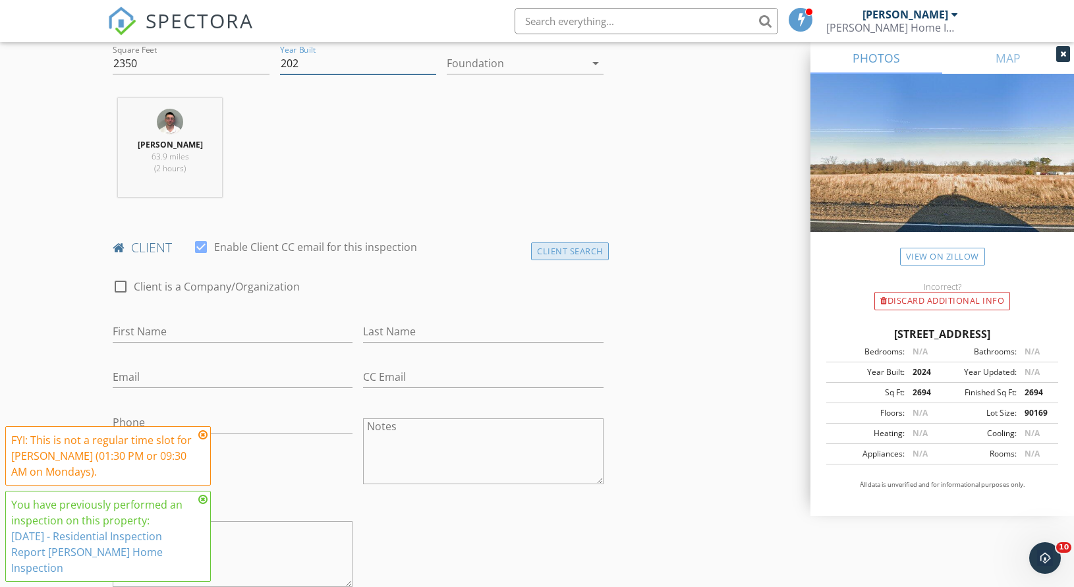
type input "202"
click at [552, 250] on div "Client Search" at bounding box center [570, 251] width 78 height 18
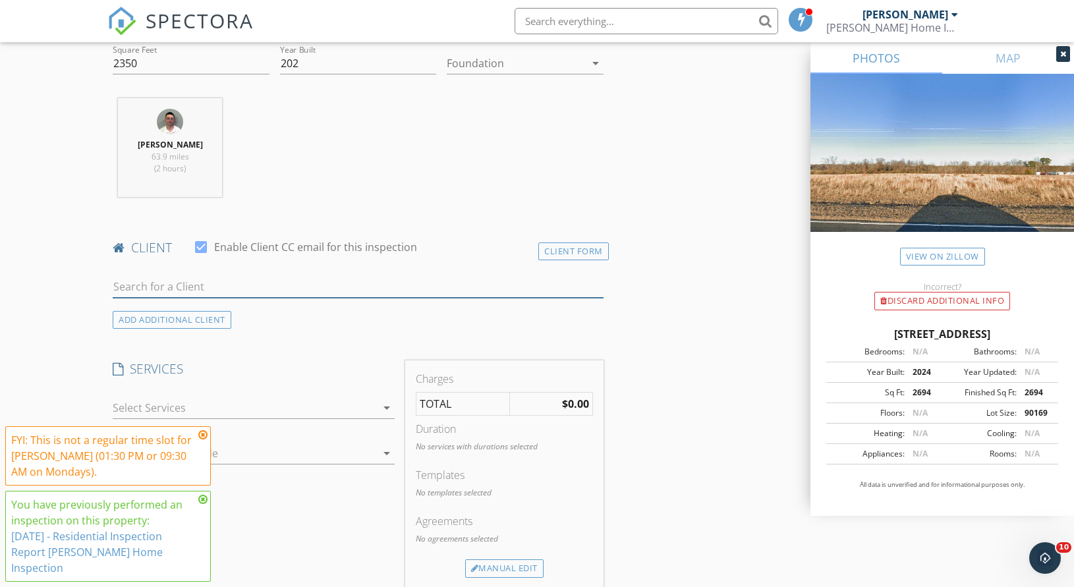
click at [225, 288] on input "text" at bounding box center [358, 287] width 491 height 22
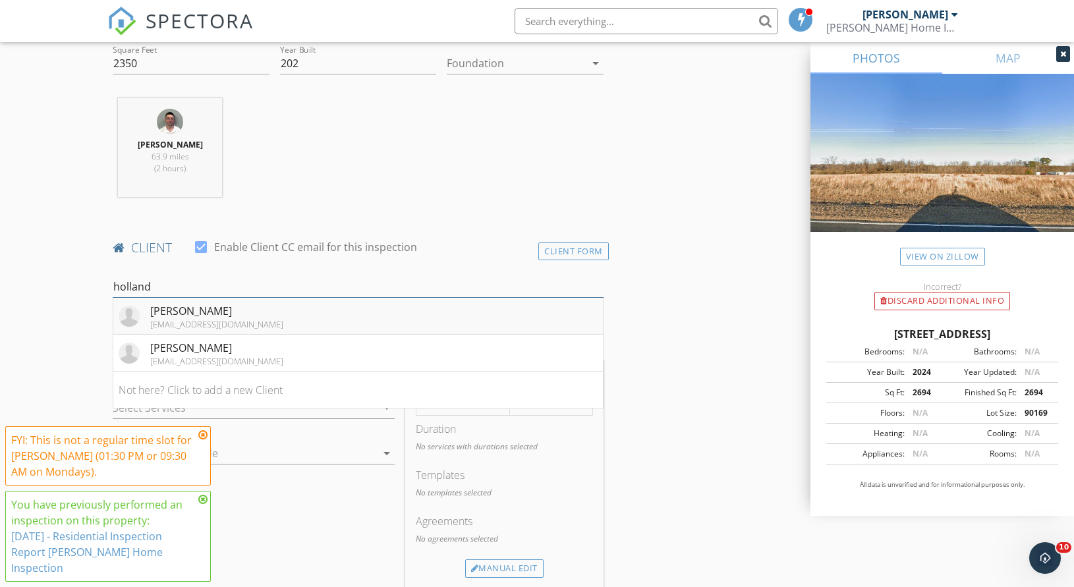
type input "holland"
click at [224, 309] on div "[PERSON_NAME]" at bounding box center [216, 311] width 133 height 16
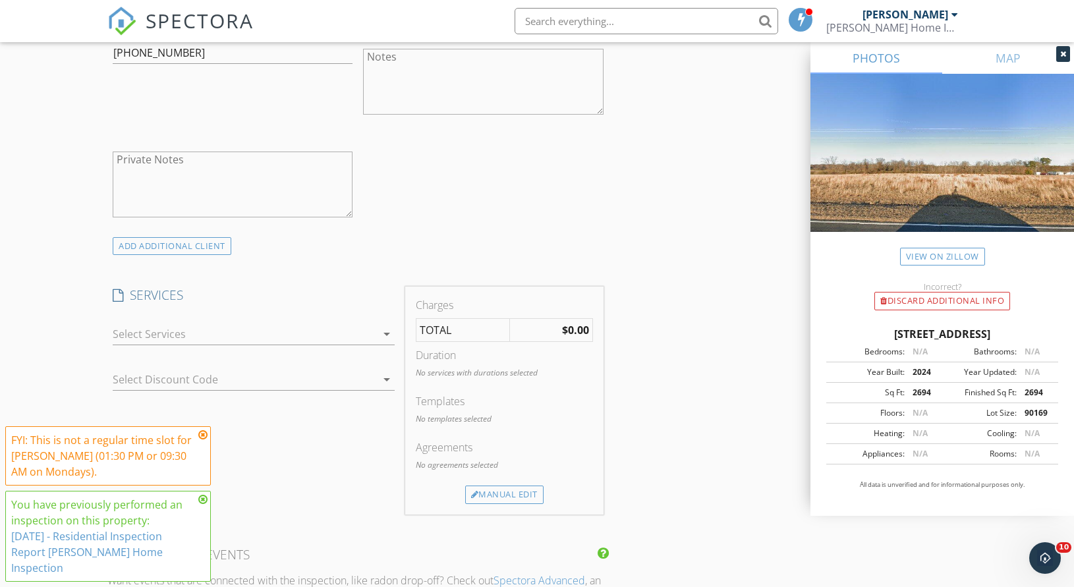
scroll to position [907, 0]
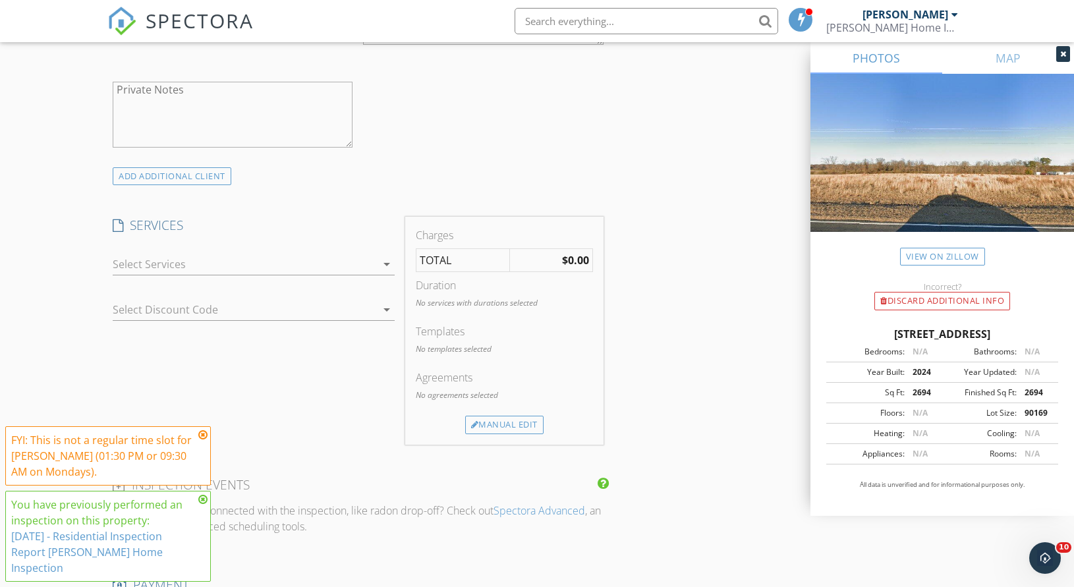
click at [235, 258] on div at bounding box center [245, 264] width 264 height 21
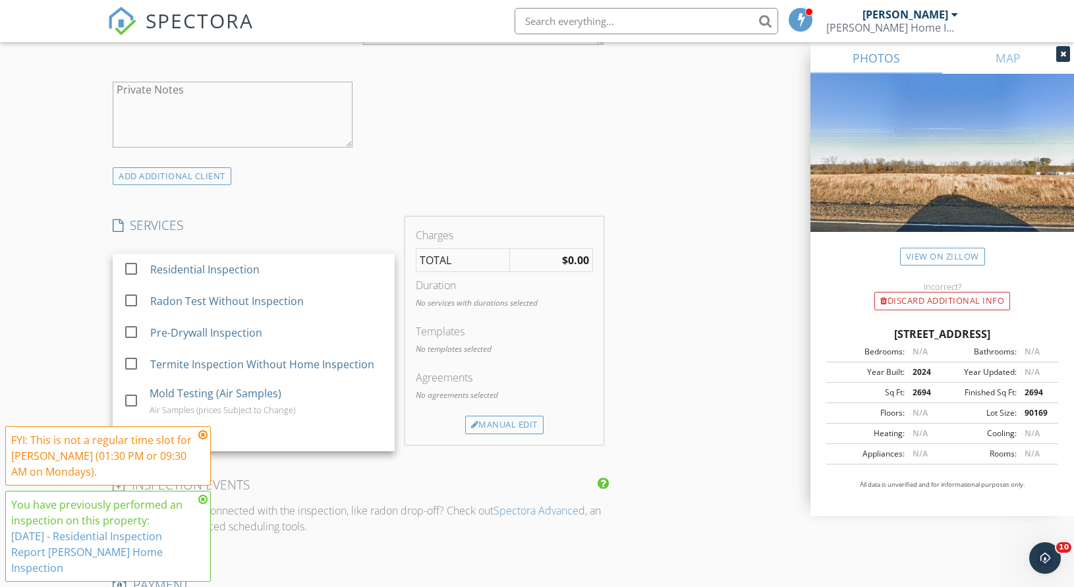
click at [235, 258] on div "Residential Inspection" at bounding box center [267, 269] width 234 height 26
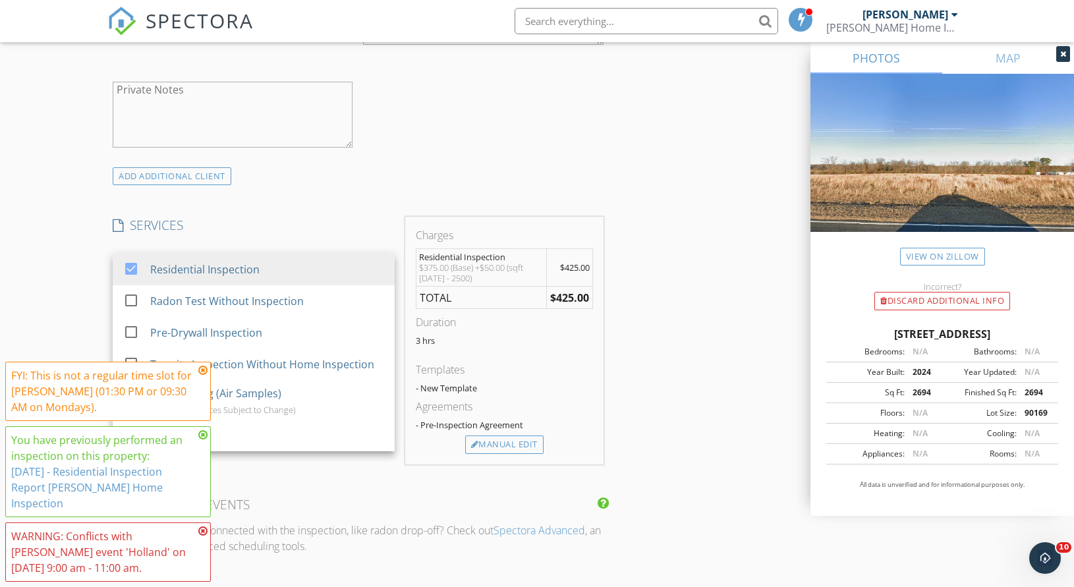
click at [366, 210] on div "INSPECTOR(S) check_box_outline_blank Jeremy Simpson check_box_outline_blank Jac…" at bounding box center [357, 342] width 501 height 2193
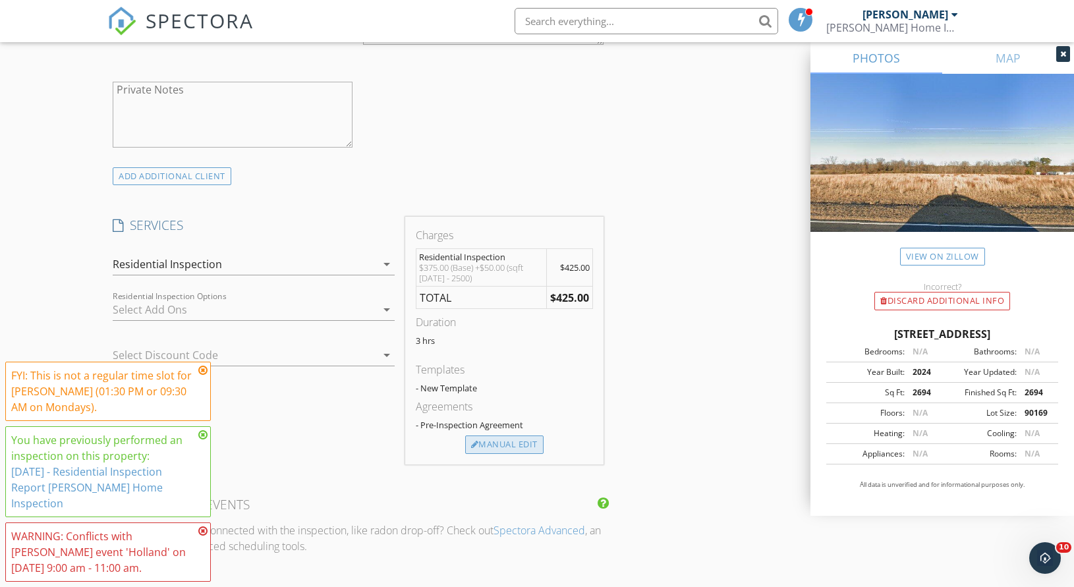
click at [528, 440] on div "Manual Edit" at bounding box center [504, 445] width 78 height 18
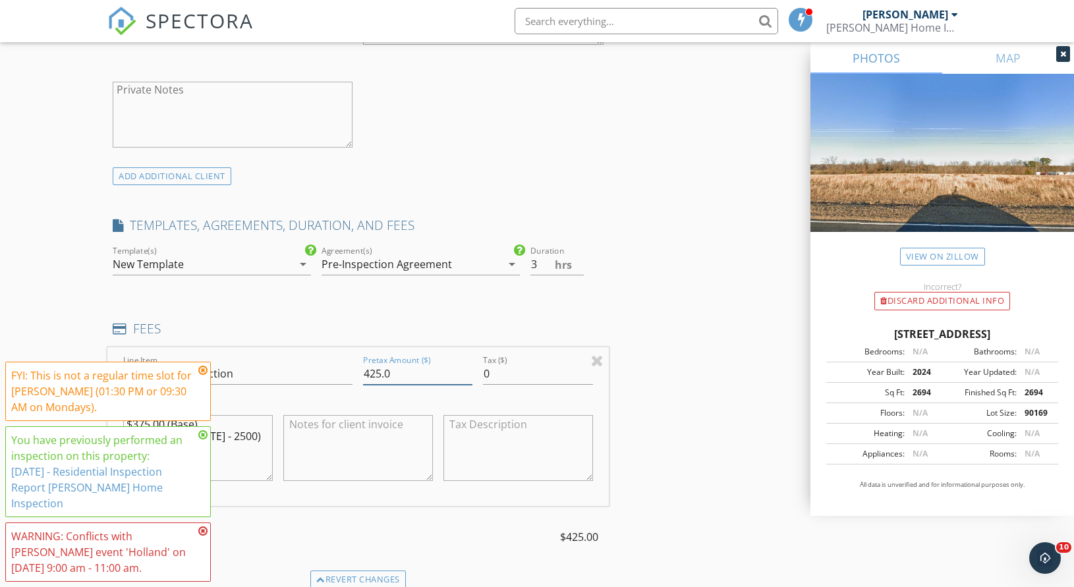
click at [382, 372] on input "425.0" at bounding box center [417, 374] width 109 height 22
type input "382.0"
click at [424, 369] on input "Pretax Amount ($)" at bounding box center [417, 374] width 109 height 22
type input "382.50"
click at [231, 449] on textarea "$375.00 (Base) +$50.00 (sqft 2000 - 2500)" at bounding box center [198, 448] width 150 height 66
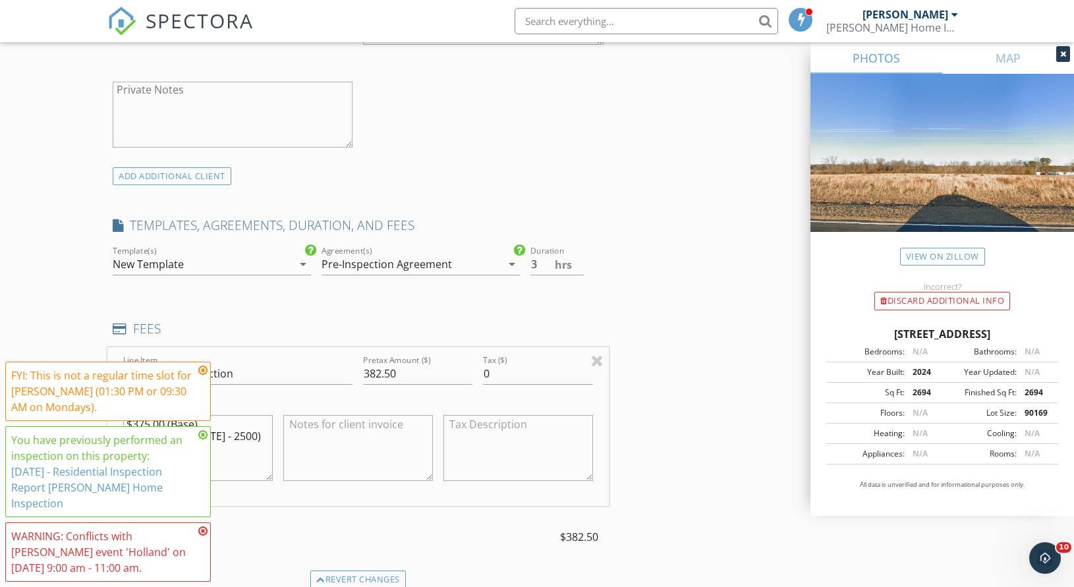
click at [202, 376] on icon at bounding box center [202, 370] width 9 height 11
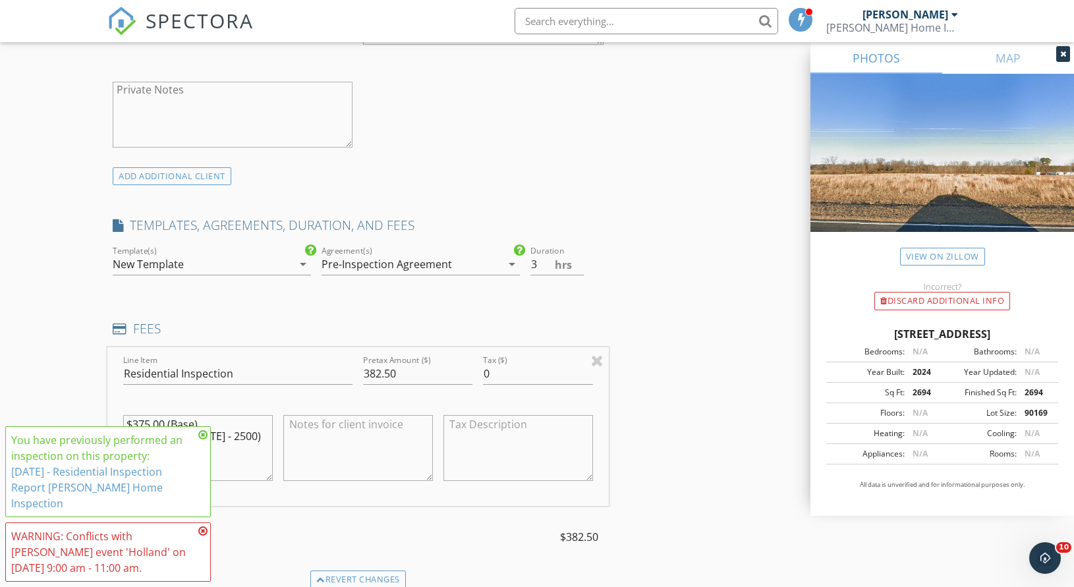
click at [202, 440] on icon at bounding box center [202, 435] width 9 height 11
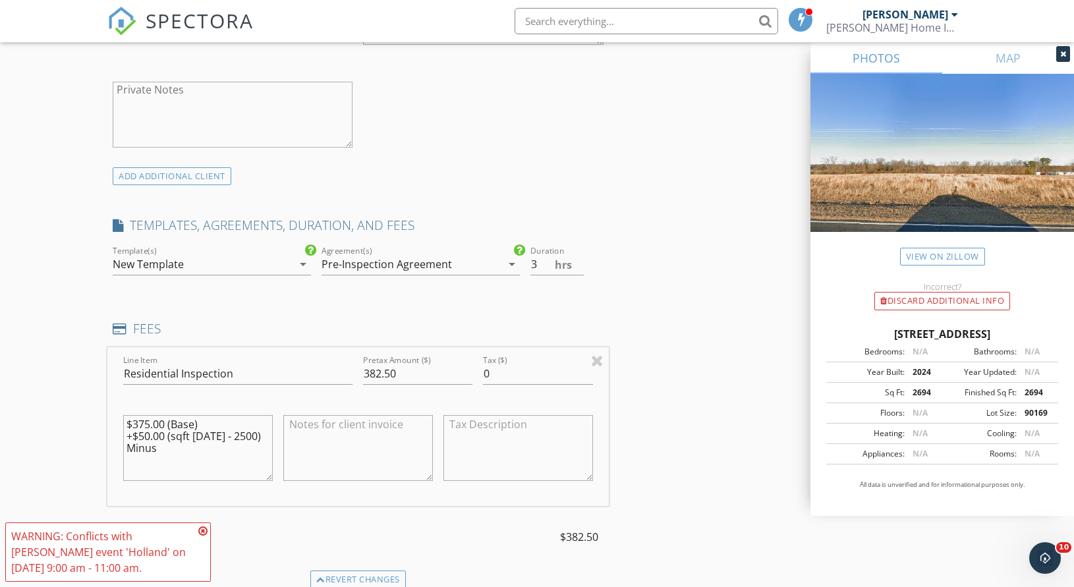
click at [204, 530] on icon at bounding box center [202, 531] width 9 height 11
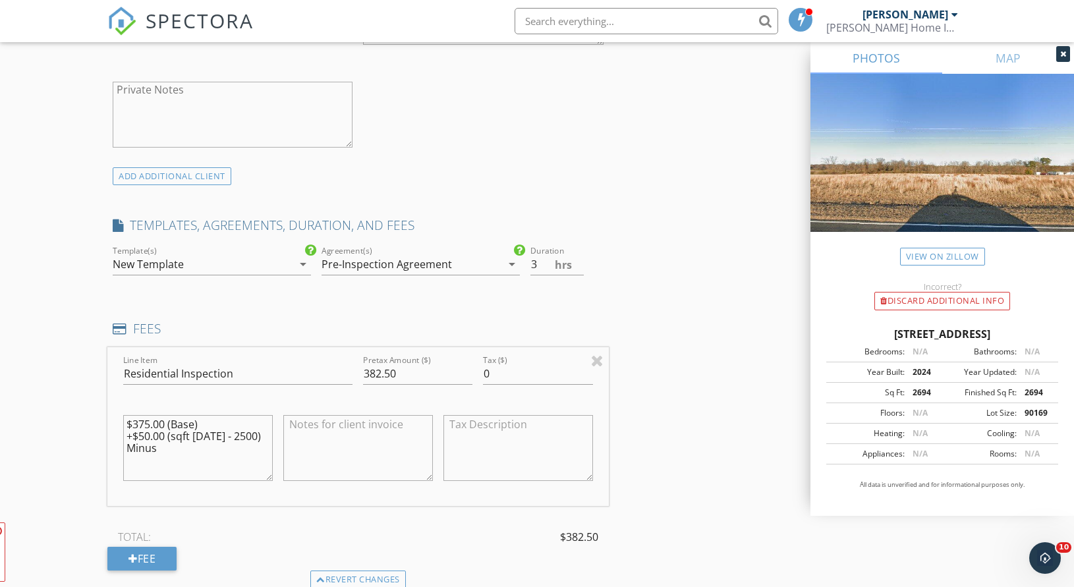
click at [191, 460] on textarea "$375.00 (Base) +$50.00 (sqft 2000 - 2500) Minus" at bounding box center [198, 448] width 150 height 66
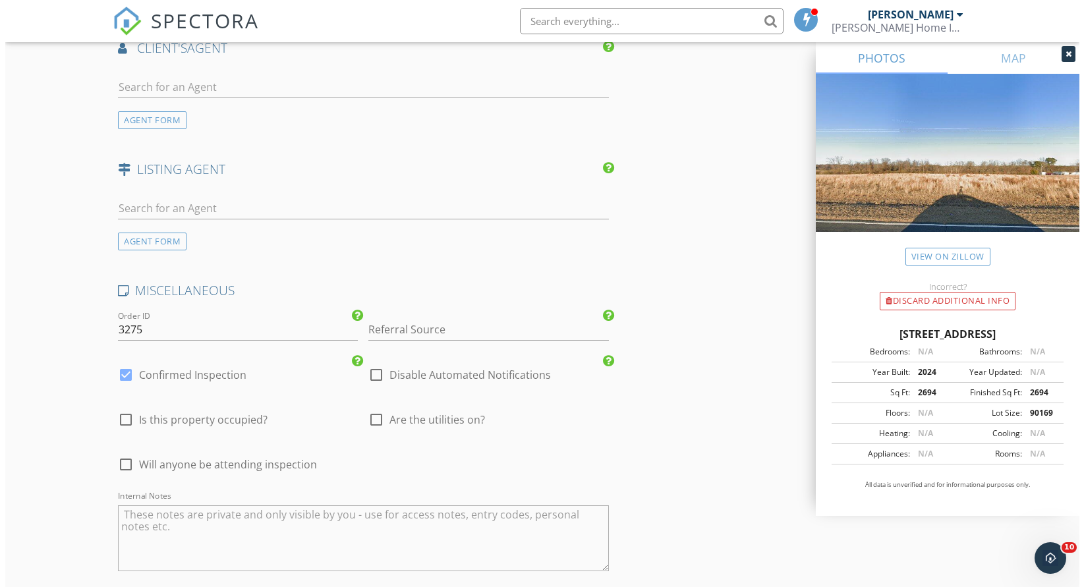
scroll to position [1985, 0]
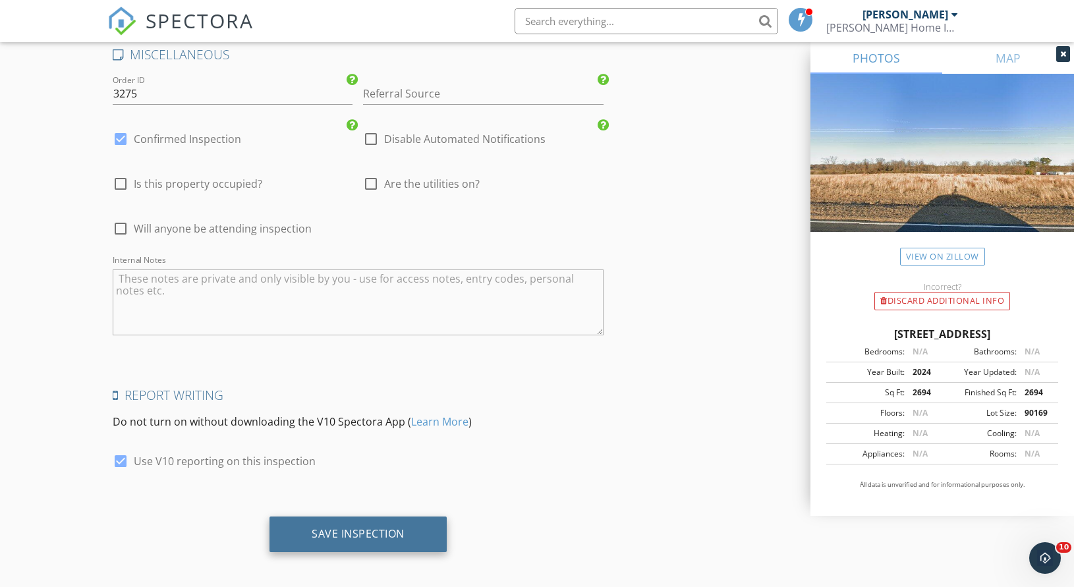
type textarea "$375.00 (Base) +$50.00 (sqft [DATE] - 2500) Minus 10%"
click at [397, 527] on div "Save Inspection" at bounding box center [358, 533] width 93 height 13
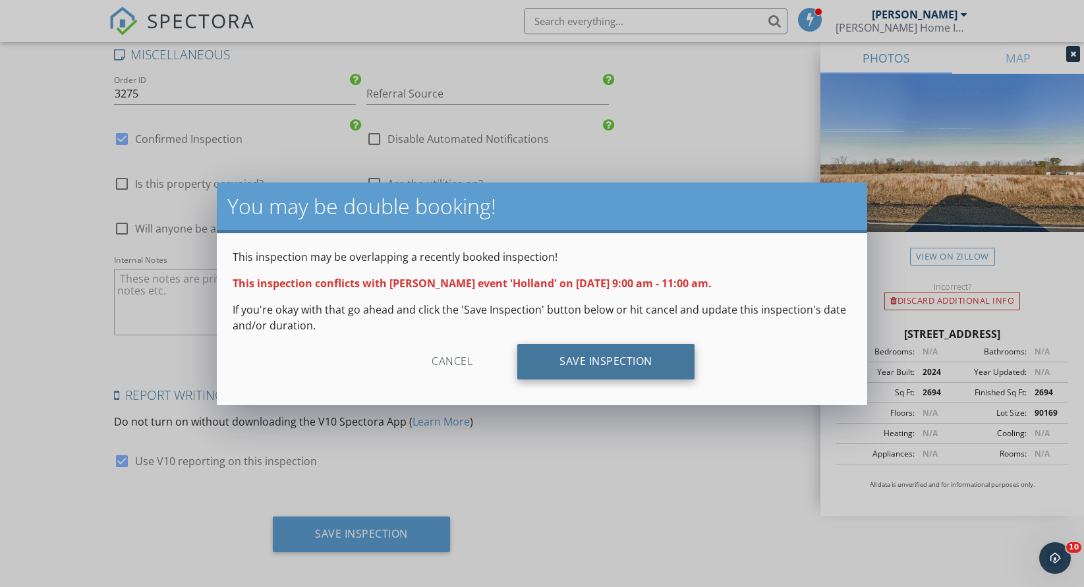
click at [539, 367] on div "Save Inspection" at bounding box center [605, 362] width 177 height 36
